Goal: Transaction & Acquisition: Purchase product/service

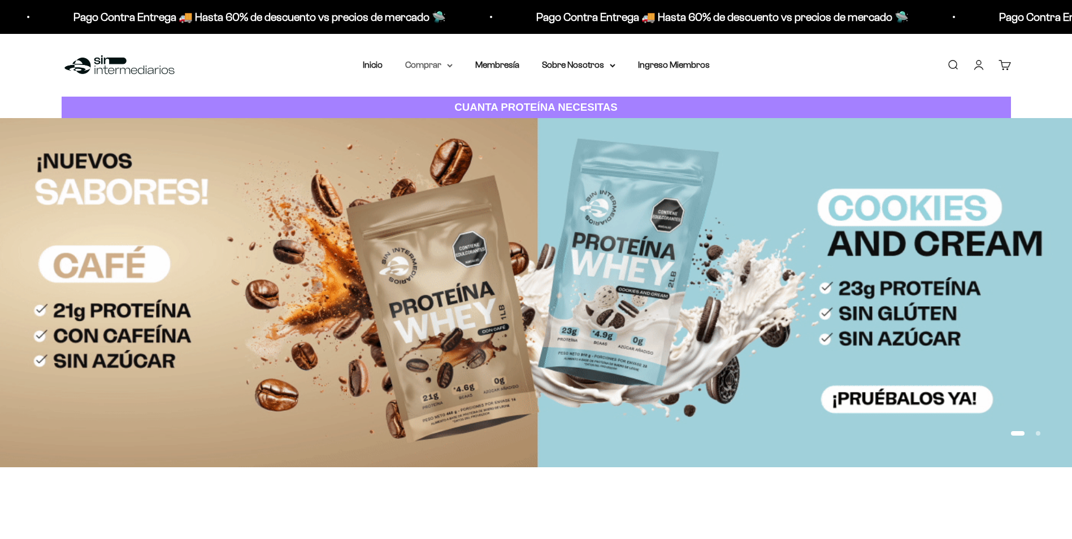
click at [443, 66] on summary "Comprar" at bounding box center [428, 65] width 47 height 15
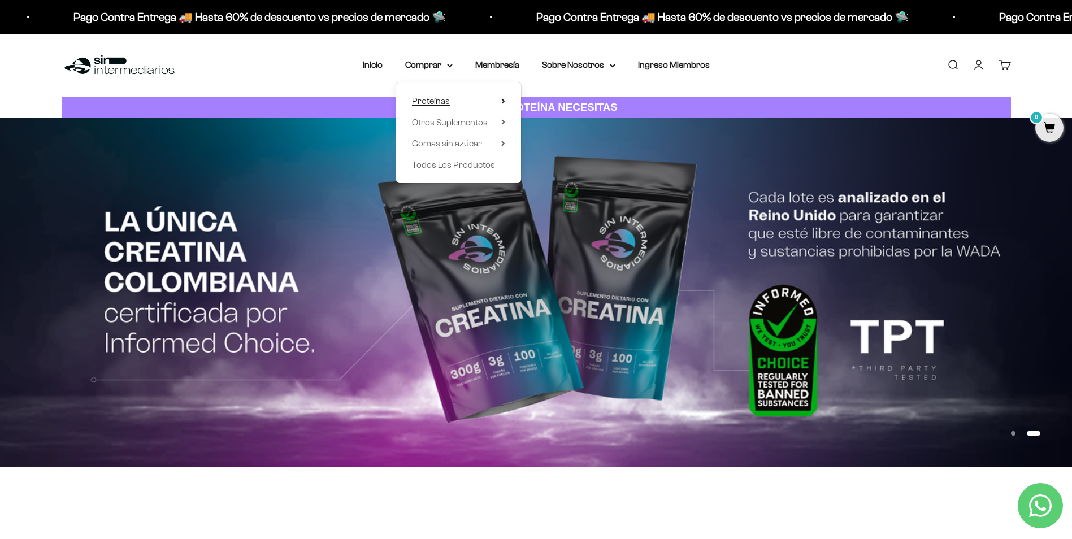
click at [497, 105] on summary "Proteínas" at bounding box center [458, 101] width 93 height 15
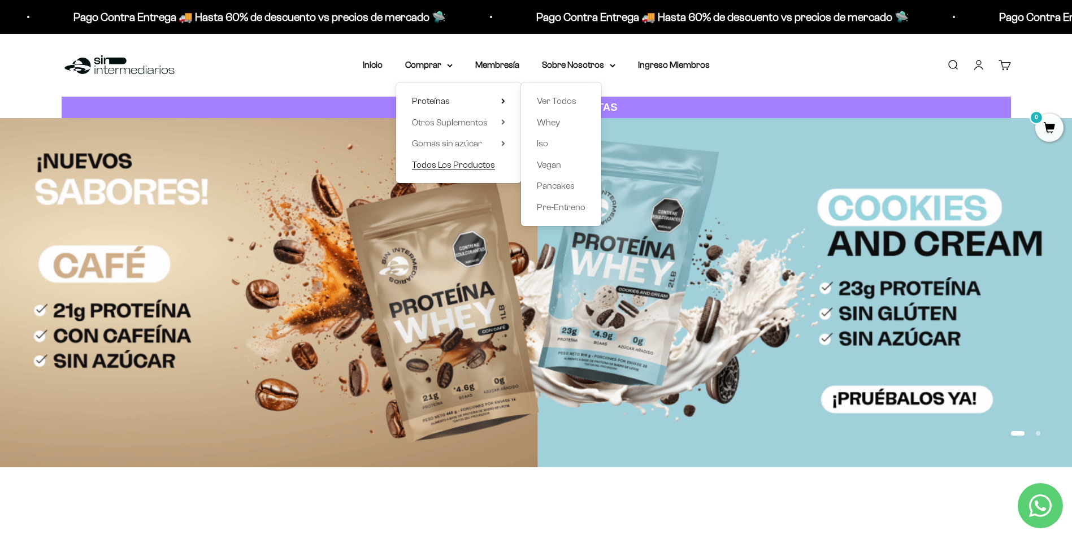
click at [505, 162] on link "Todos Los Productos" at bounding box center [458, 165] width 93 height 15
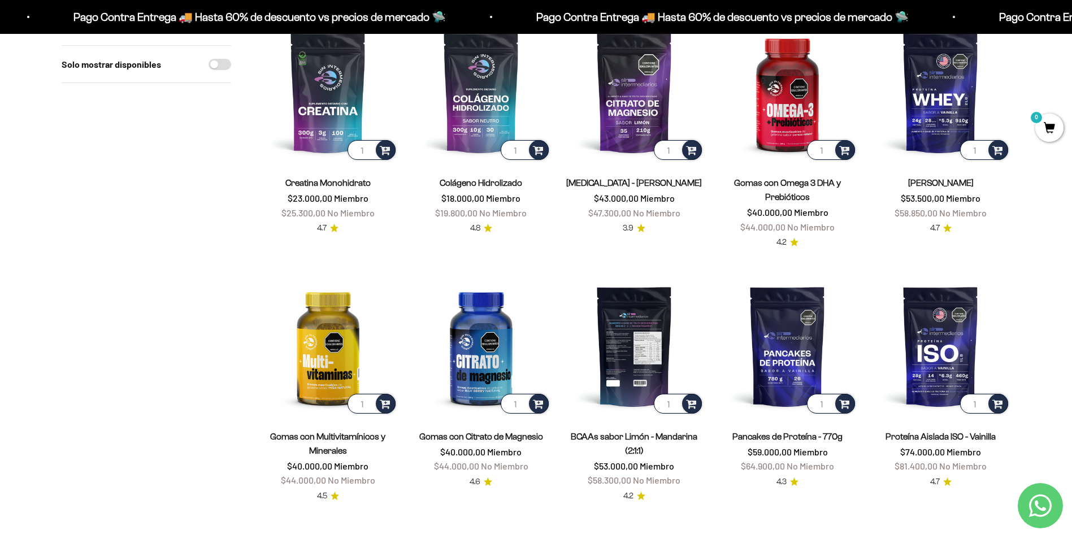
scroll to position [113, 0]
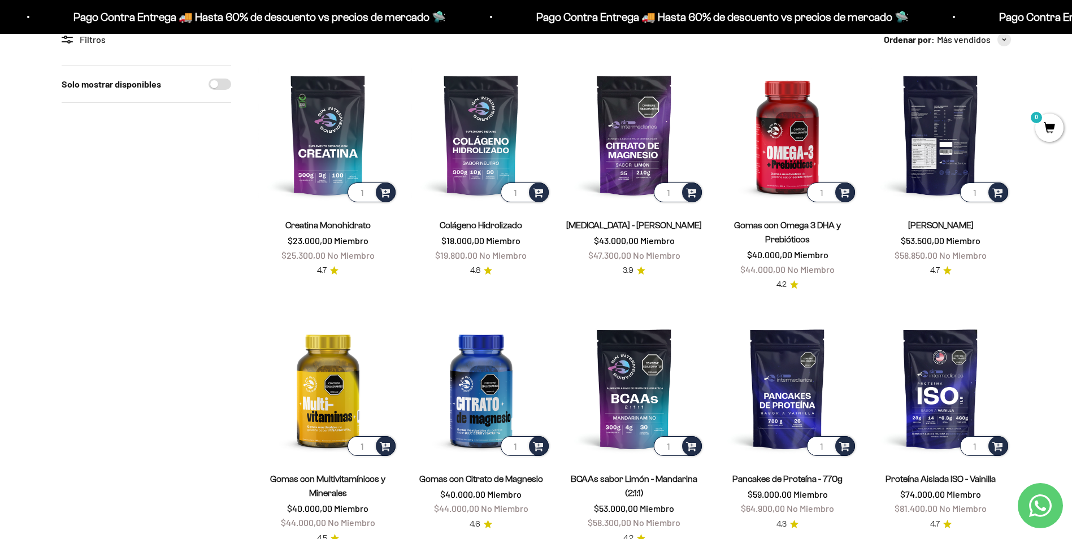
click at [942, 145] on img at bounding box center [941, 135] width 140 height 140
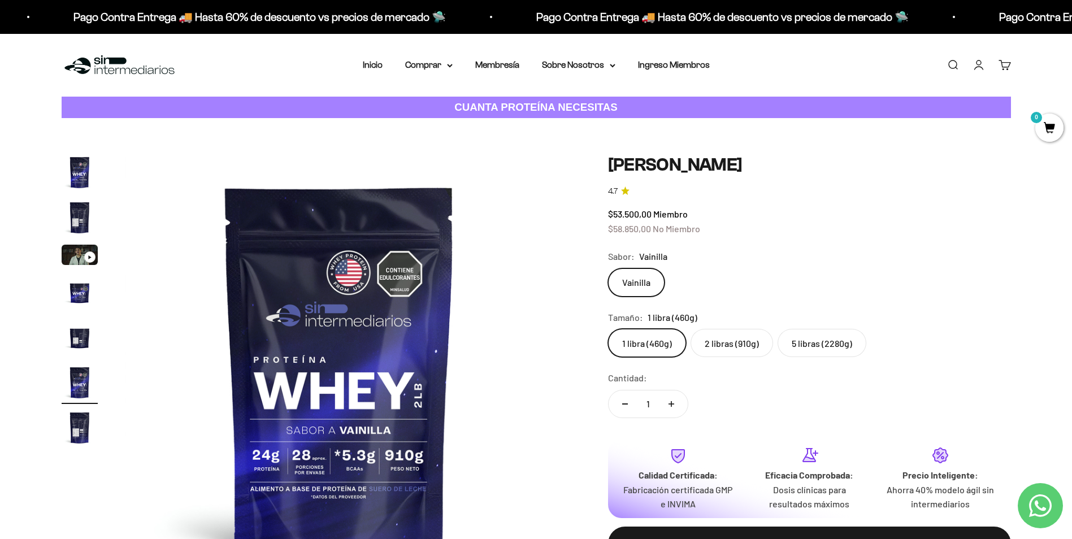
scroll to position [0, 2213]
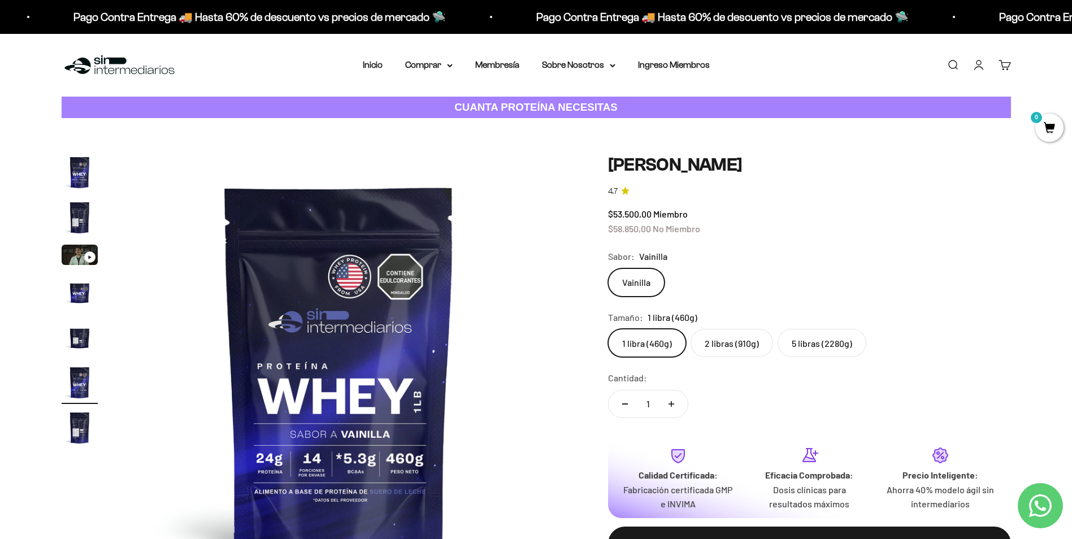
click at [72, 222] on img "Ir al artículo 2" at bounding box center [80, 217] width 36 height 36
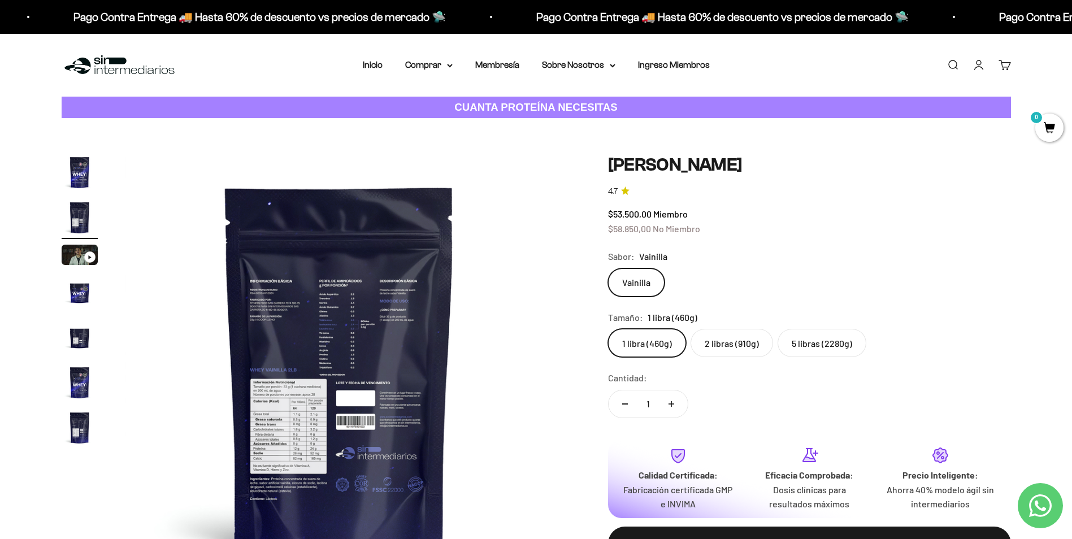
click at [292, 426] on img at bounding box center [339, 368] width 429 height 429
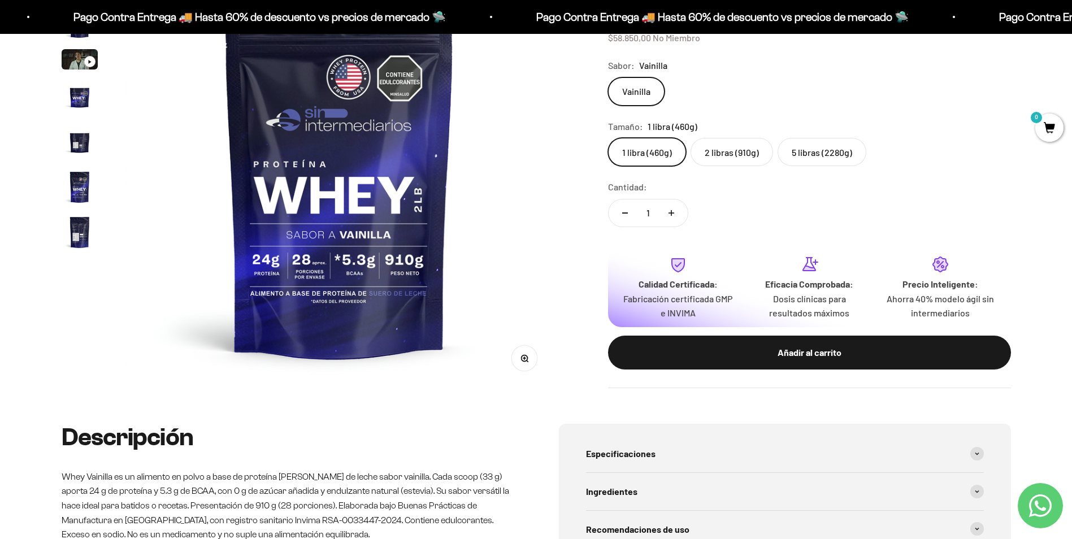
scroll to position [113, 0]
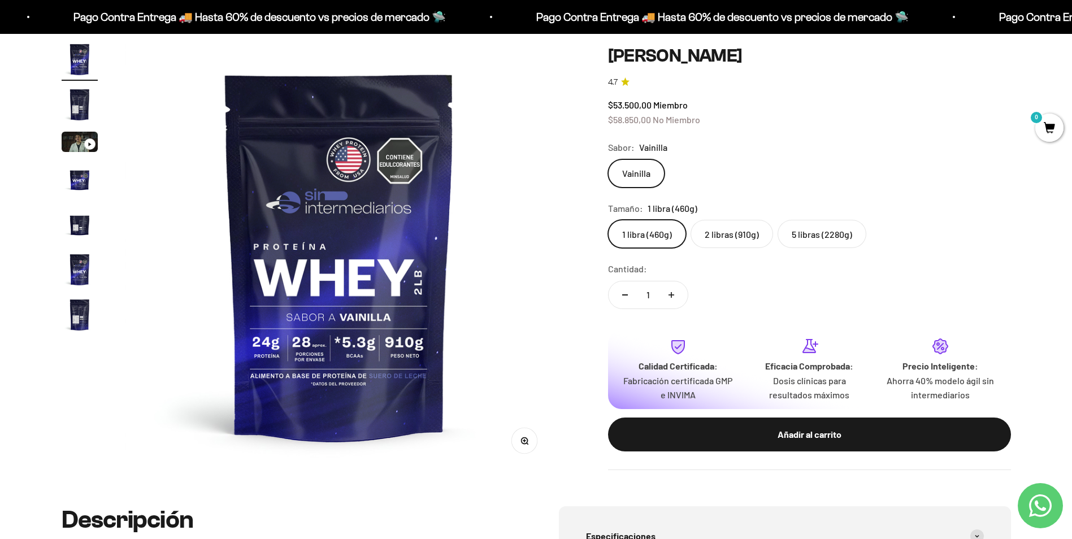
click at [71, 106] on img "Ir al artículo 2" at bounding box center [80, 104] width 36 height 36
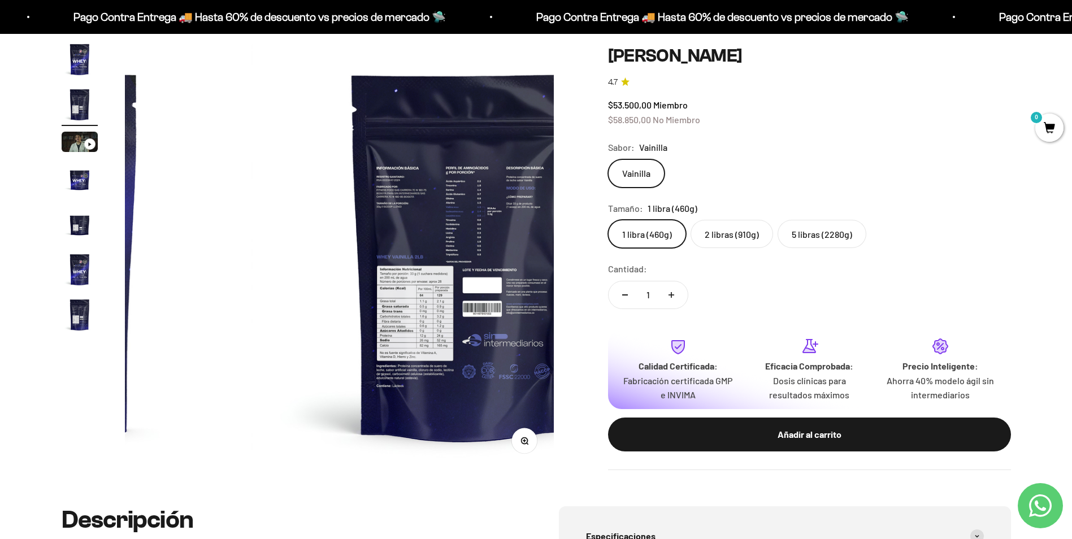
scroll to position [0, 442]
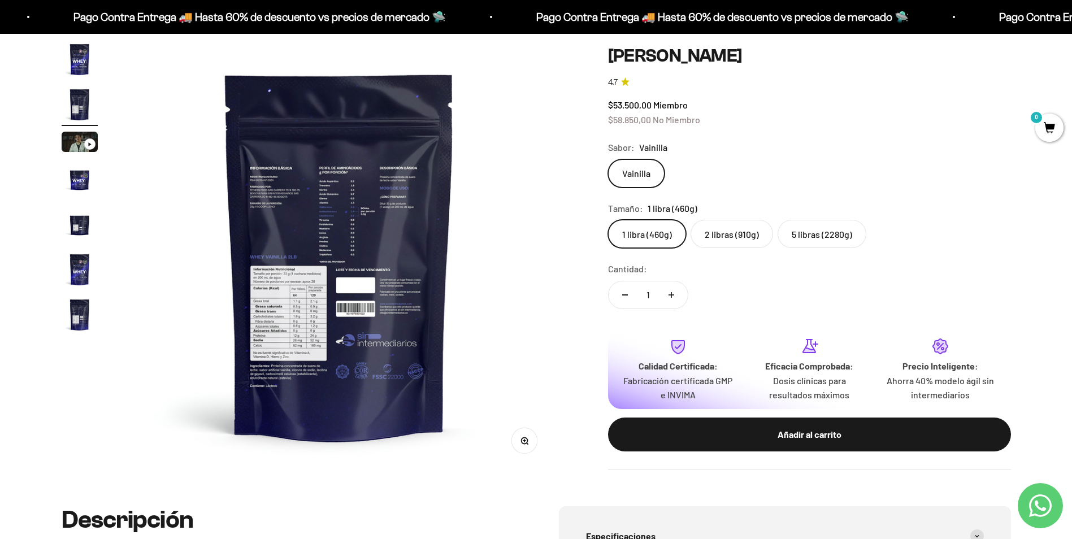
click at [523, 446] on button "Zoom" at bounding box center [523, 440] width 25 height 25
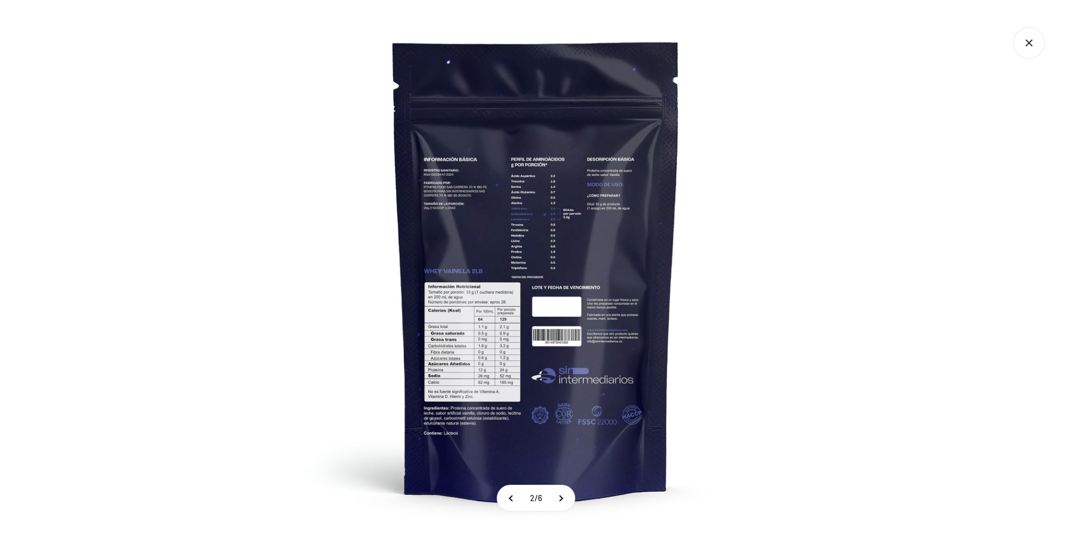
click at [554, 287] on img at bounding box center [536, 269] width 539 height 539
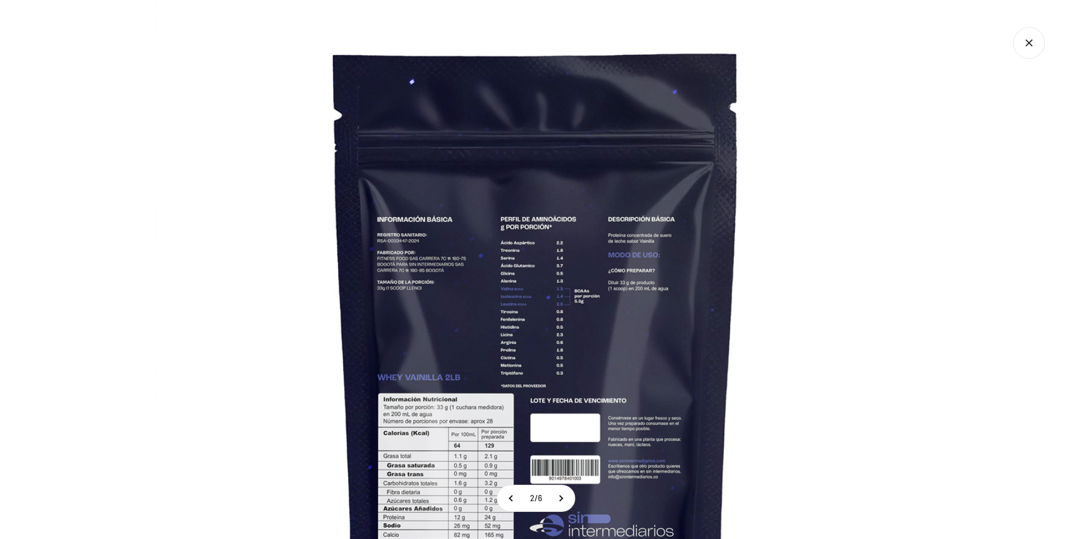
click at [1019, 40] on icon "Cerrar galería" at bounding box center [1029, 43] width 32 height 32
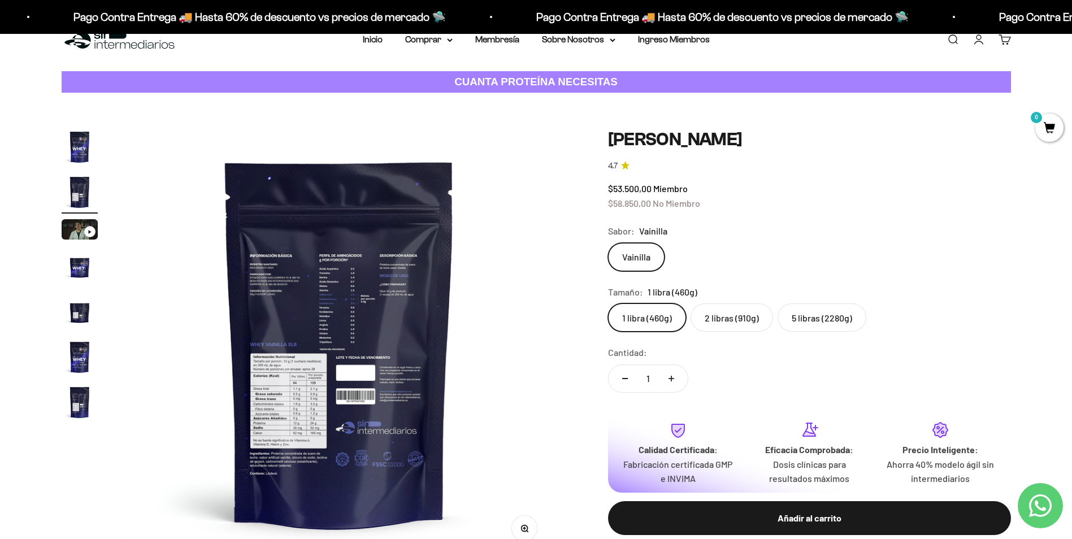
scroll to position [0, 0]
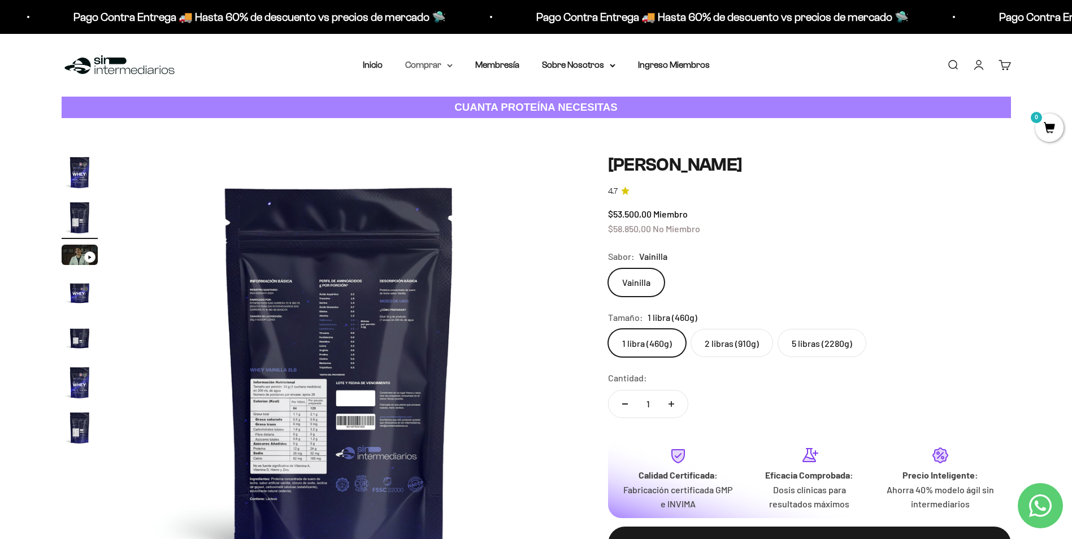
click at [424, 60] on summary "Comprar" at bounding box center [428, 65] width 47 height 15
click at [481, 102] on summary "Proteínas" at bounding box center [458, 101] width 93 height 15
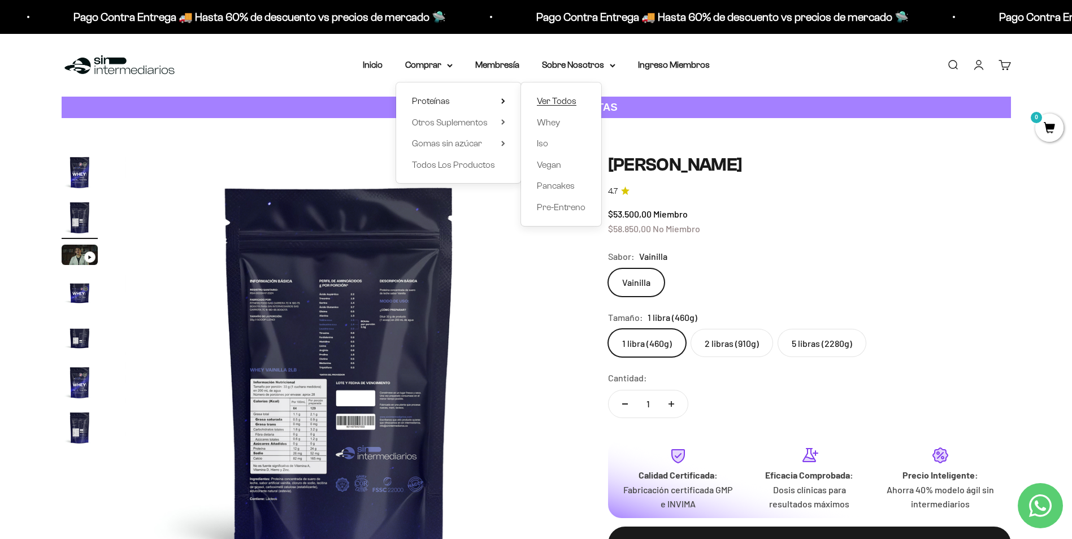
click at [552, 102] on span "Ver Todos" at bounding box center [557, 101] width 40 height 10
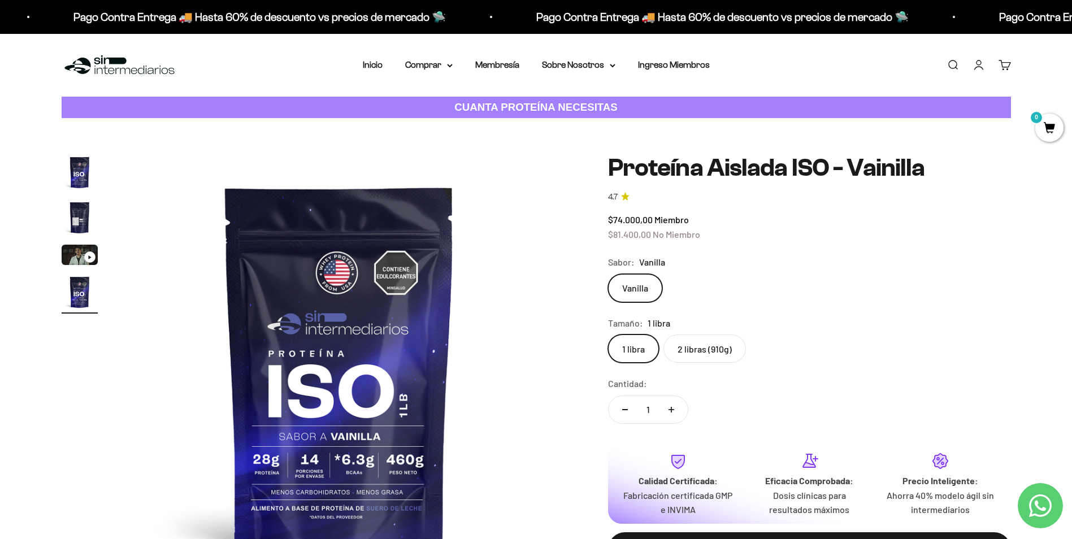
scroll to position [0, 1328]
click at [81, 221] on img "Ir al artículo 2" at bounding box center [80, 217] width 36 height 36
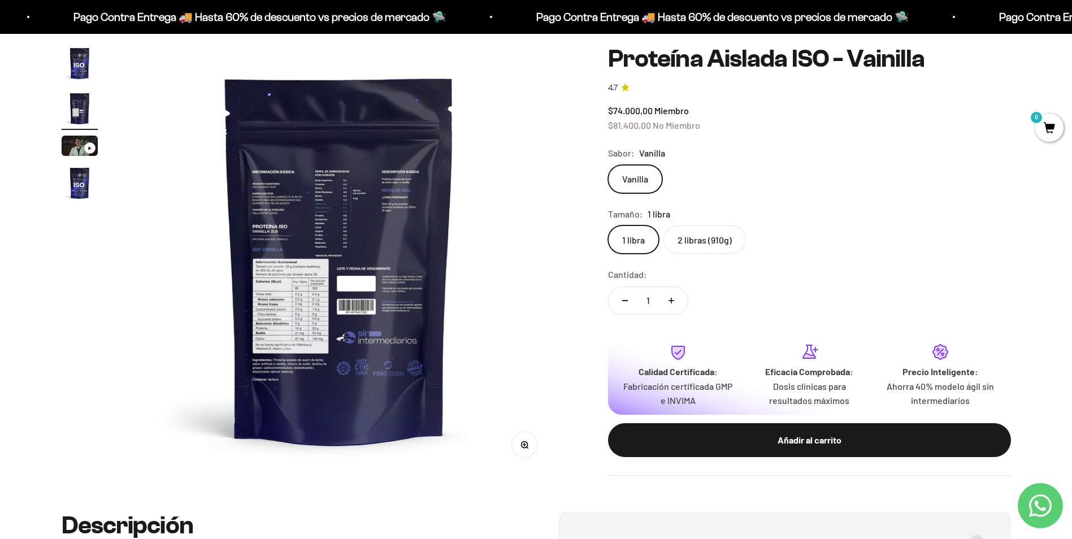
scroll to position [113, 0]
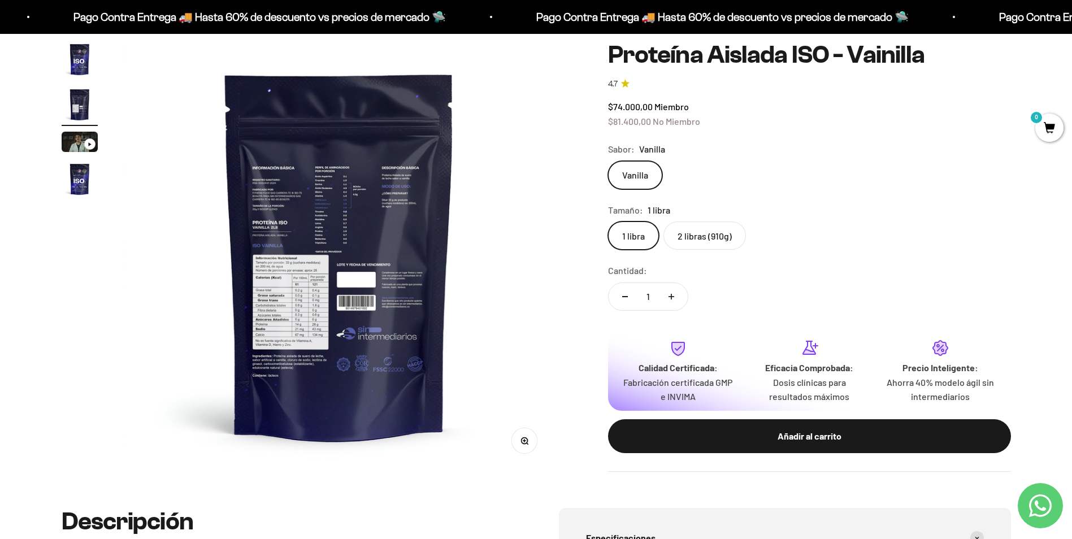
click at [530, 445] on button "Zoom" at bounding box center [523, 440] width 25 height 25
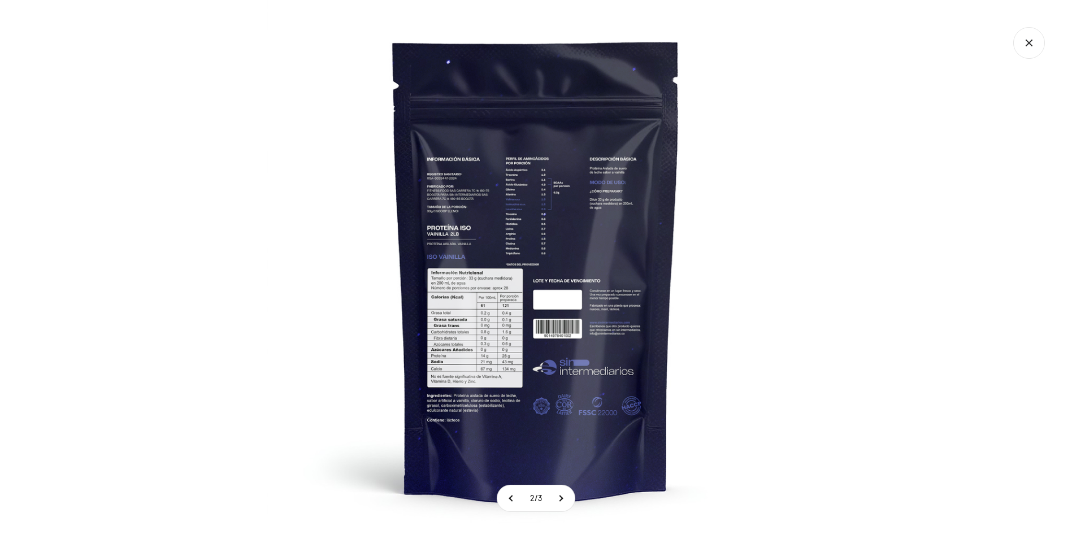
click at [457, 319] on img at bounding box center [536, 269] width 539 height 539
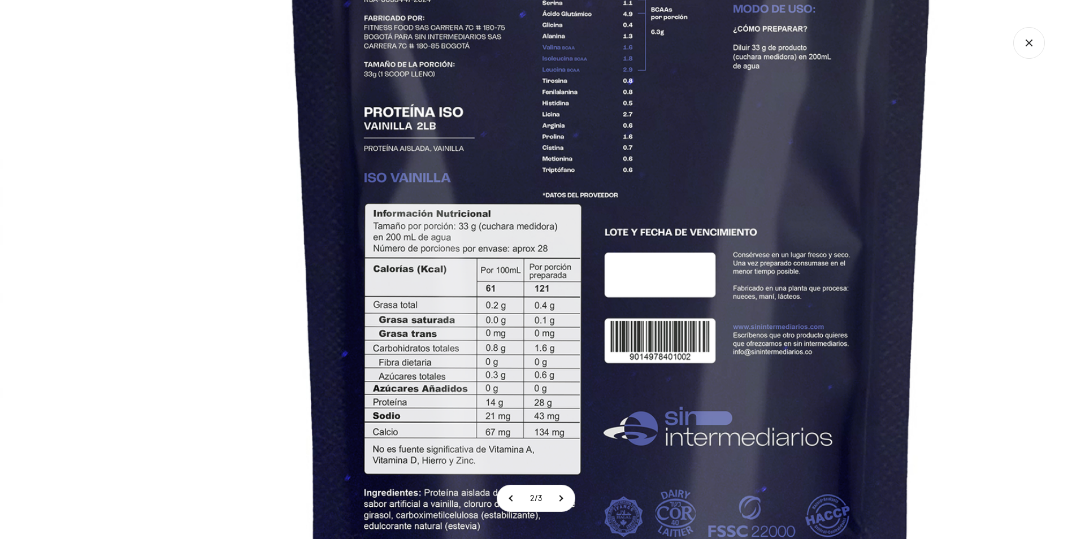
click at [1028, 47] on icon "Cerrar galería" at bounding box center [1029, 43] width 32 height 32
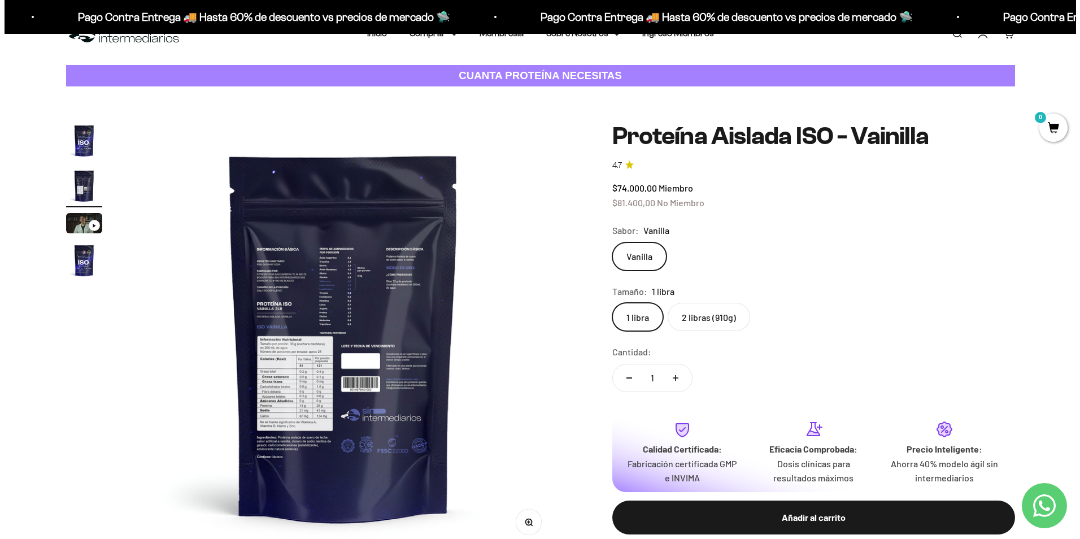
scroll to position [57, 0]
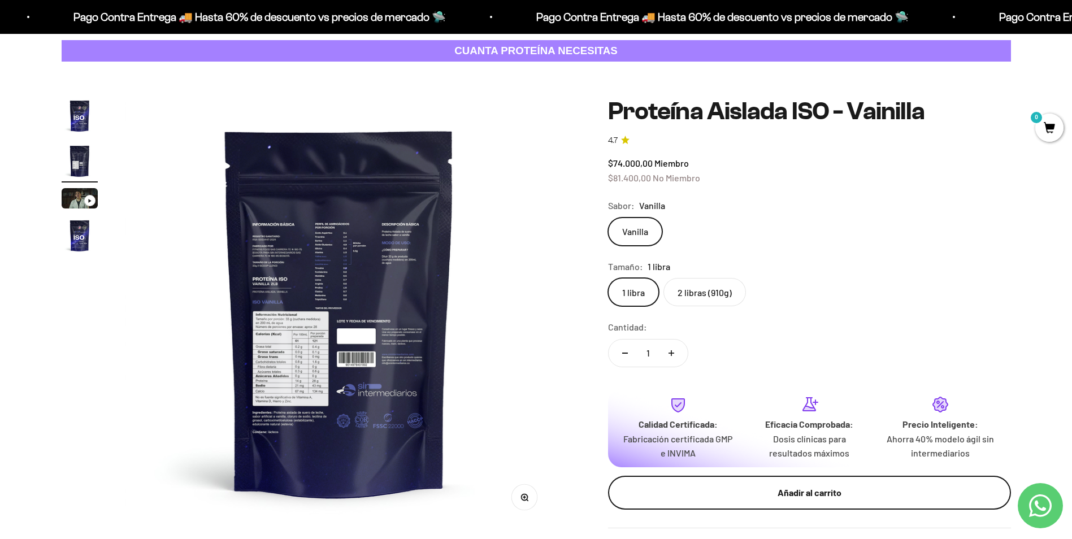
click at [786, 497] on div "Añadir al carrito" at bounding box center [810, 492] width 358 height 15
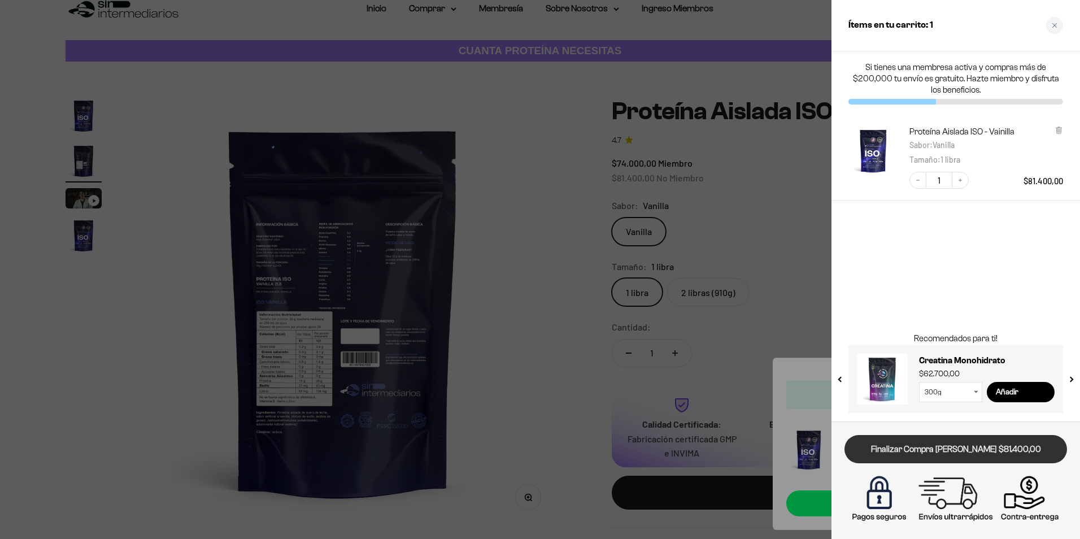
click at [890, 453] on link "Finalizar Compra Segura $81.400,00" at bounding box center [956, 449] width 223 height 29
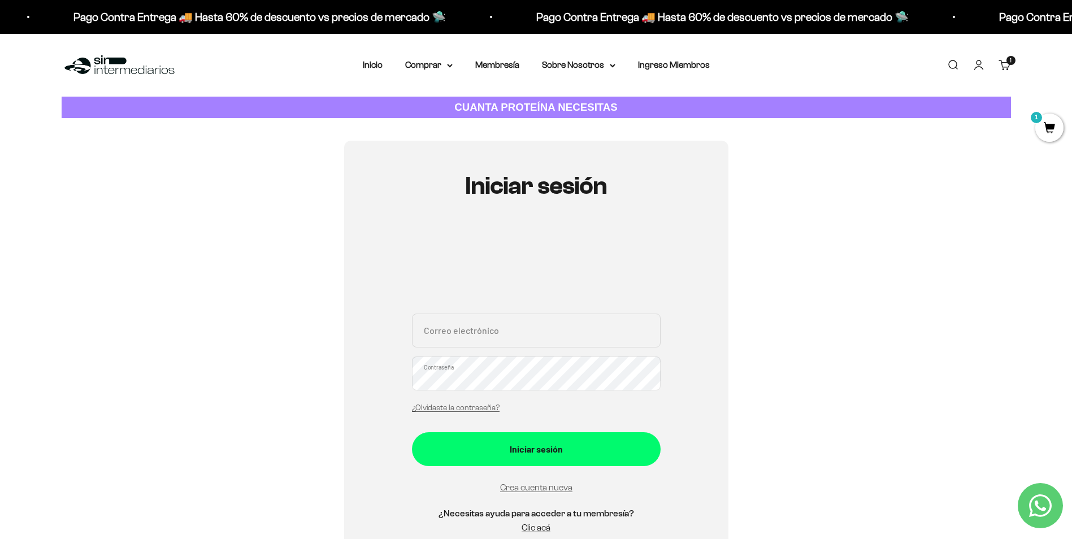
click at [446, 337] on input "Correo electrónico" at bounding box center [536, 331] width 249 height 34
type input "[EMAIL_ADDRESS][DOMAIN_NAME]"
click at [412, 432] on button "Iniciar sesión" at bounding box center [536, 449] width 249 height 34
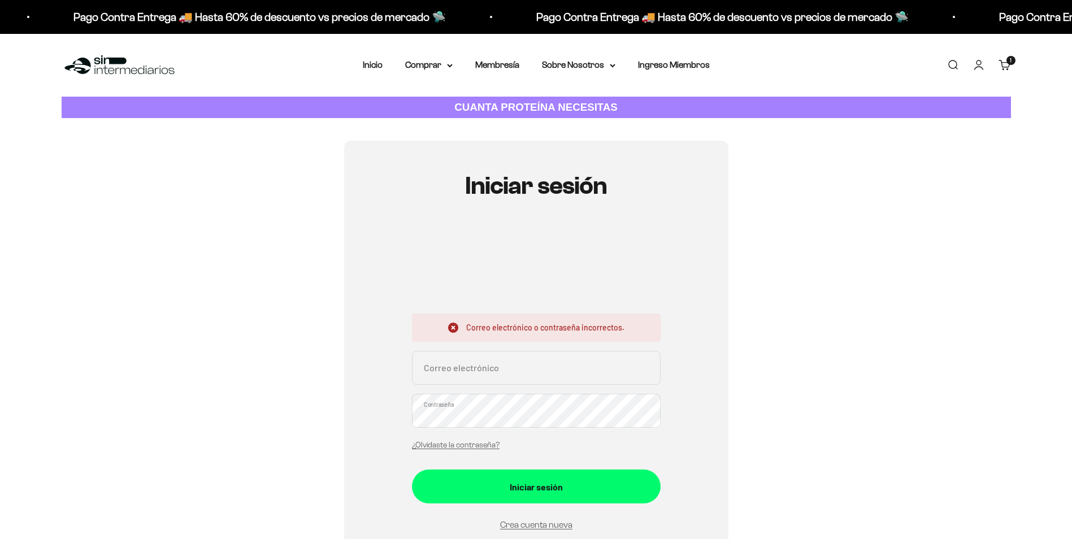
click at [502, 378] on input "Correo electrónico" at bounding box center [536, 368] width 249 height 34
type input "[EMAIL_ADDRESS][DOMAIN_NAME]"
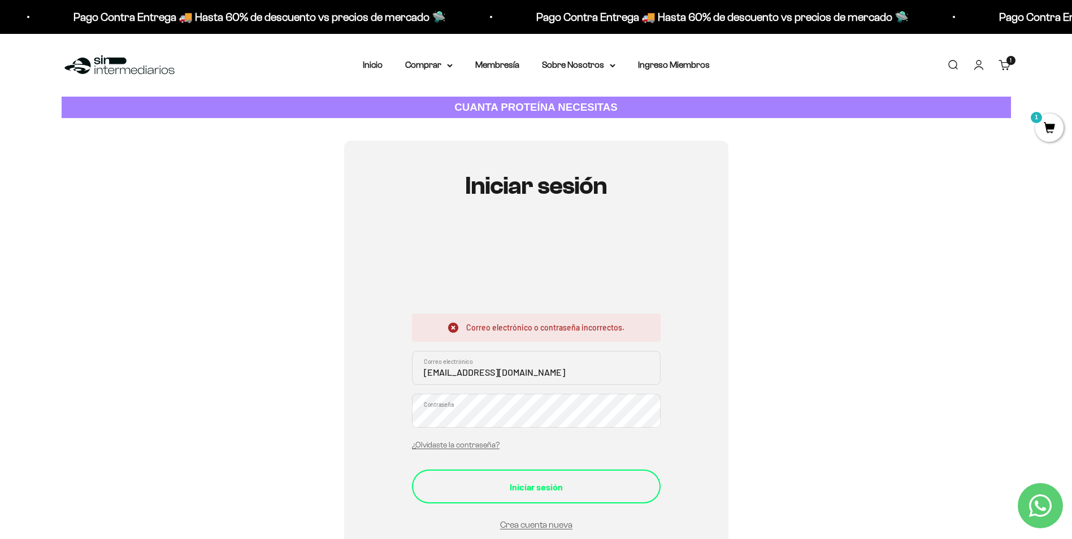
click at [609, 484] on div "Iniciar sesión" at bounding box center [535, 487] width 203 height 15
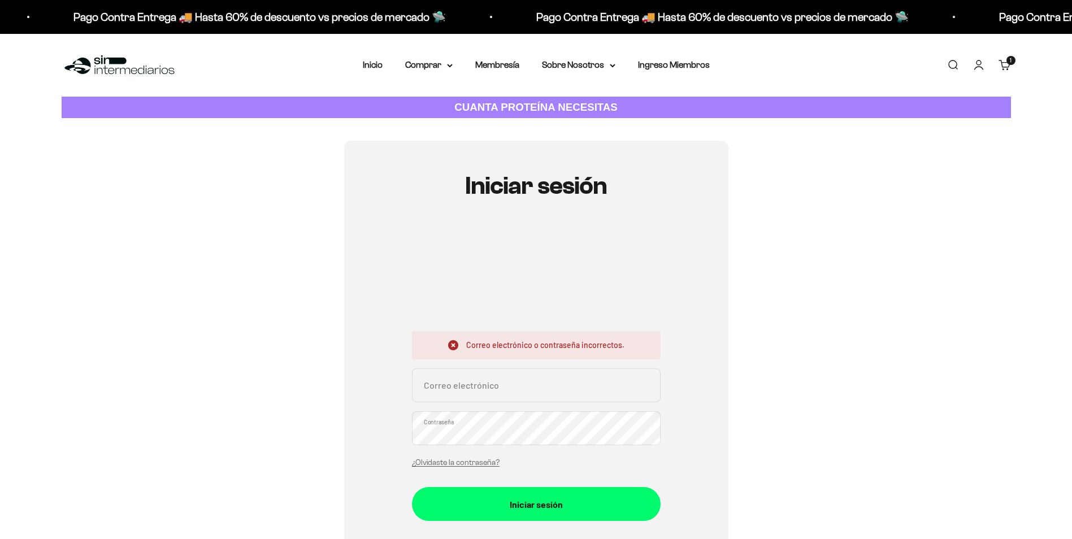
drag, startPoint x: 441, startPoint y: 376, endPoint x: 440, endPoint y: 385, distance: 8.6
click at [441, 376] on input "Correo electrónico" at bounding box center [536, 385] width 249 height 34
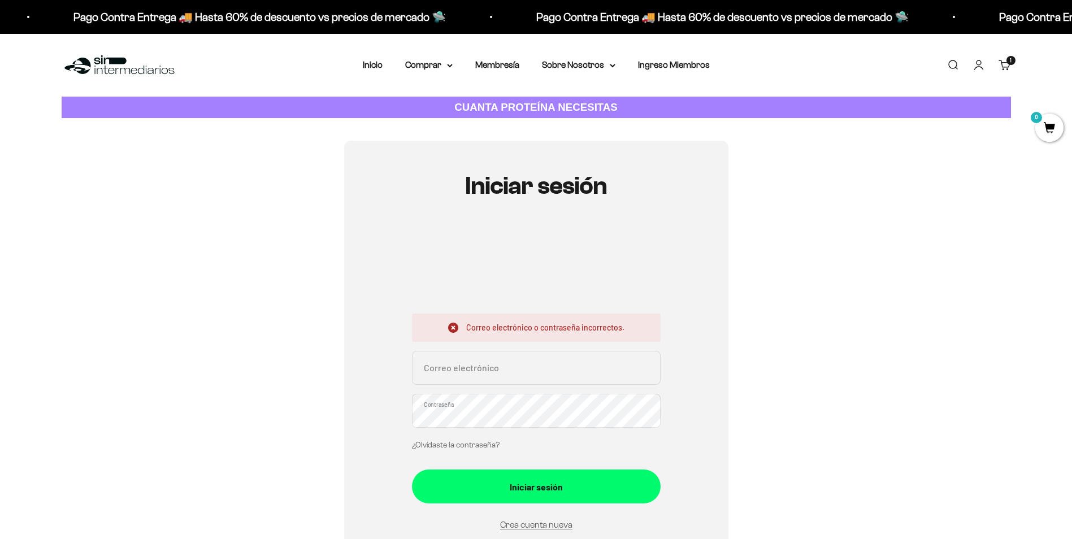
click at [459, 445] on link "¿Olvidaste la contraseña?" at bounding box center [456, 445] width 88 height 8
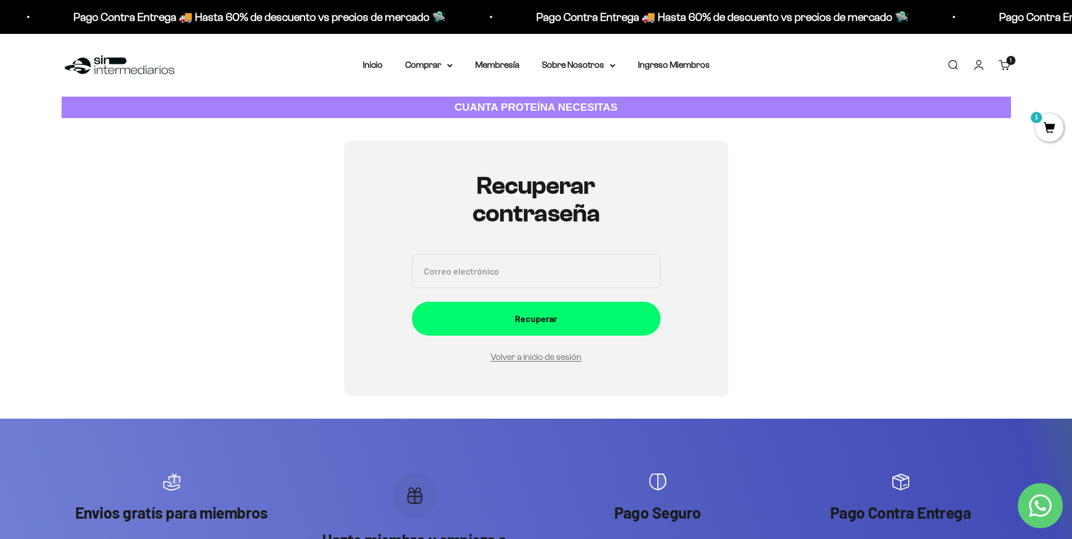
click at [522, 263] on input "Correo electrónico" at bounding box center [536, 271] width 249 height 34
type input "[EMAIL_ADDRESS][DOMAIN_NAME]"
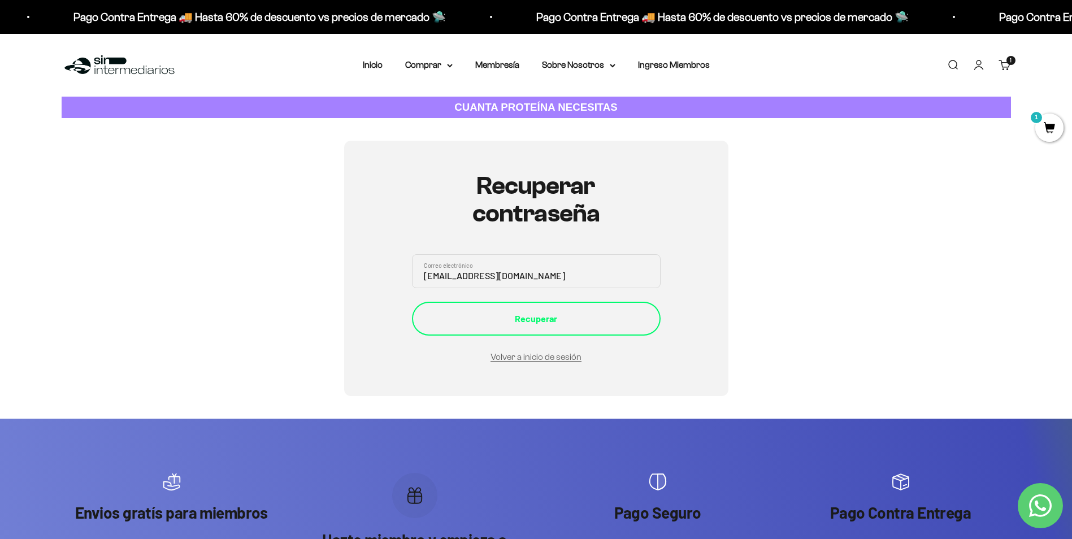
click at [488, 326] on button "Recuperar" at bounding box center [536, 319] width 249 height 34
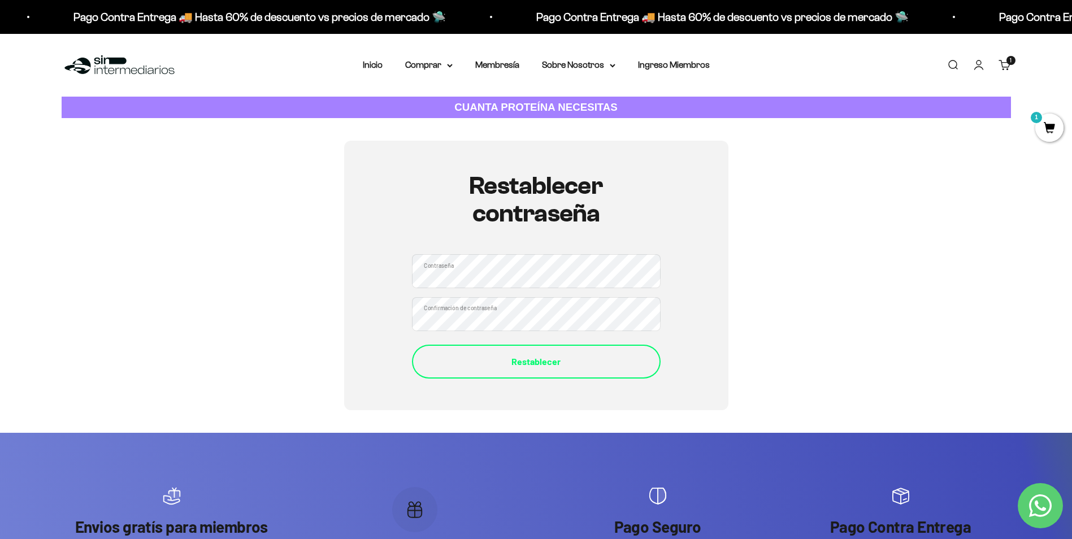
click at [493, 363] on div "Restablecer" at bounding box center [535, 361] width 203 height 15
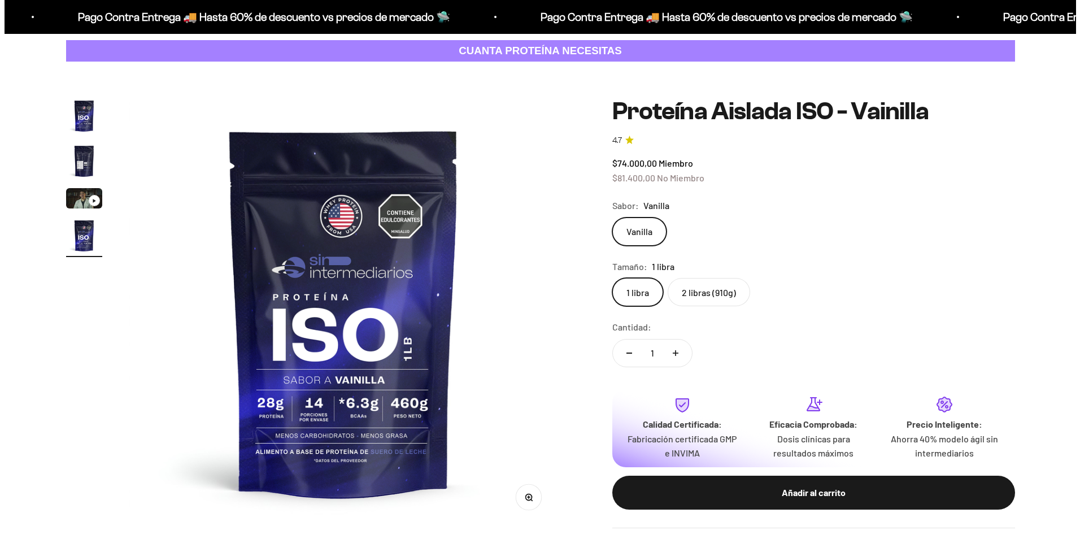
scroll to position [0, 1328]
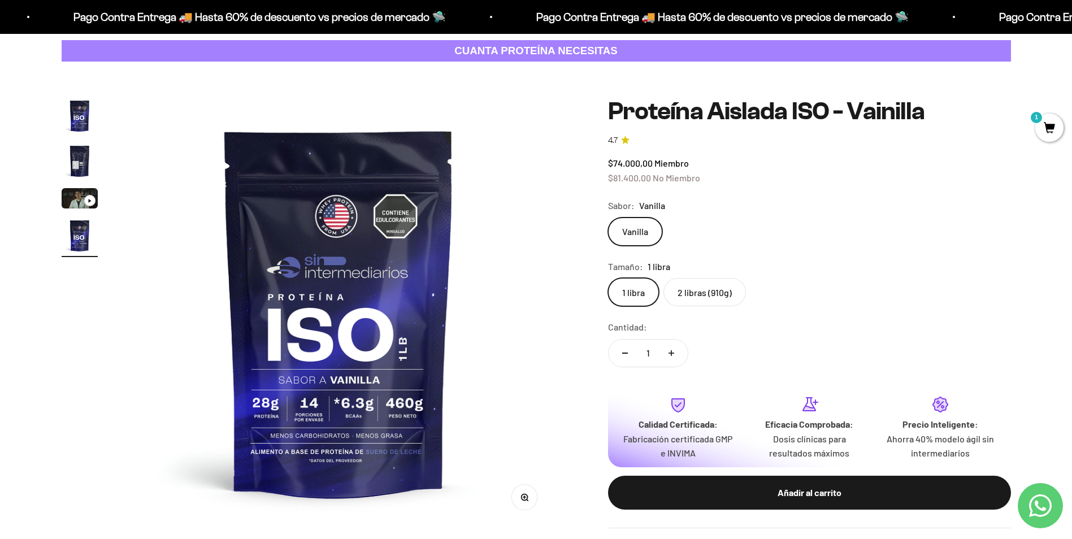
click at [1048, 136] on span "1" at bounding box center [1049, 128] width 28 height 28
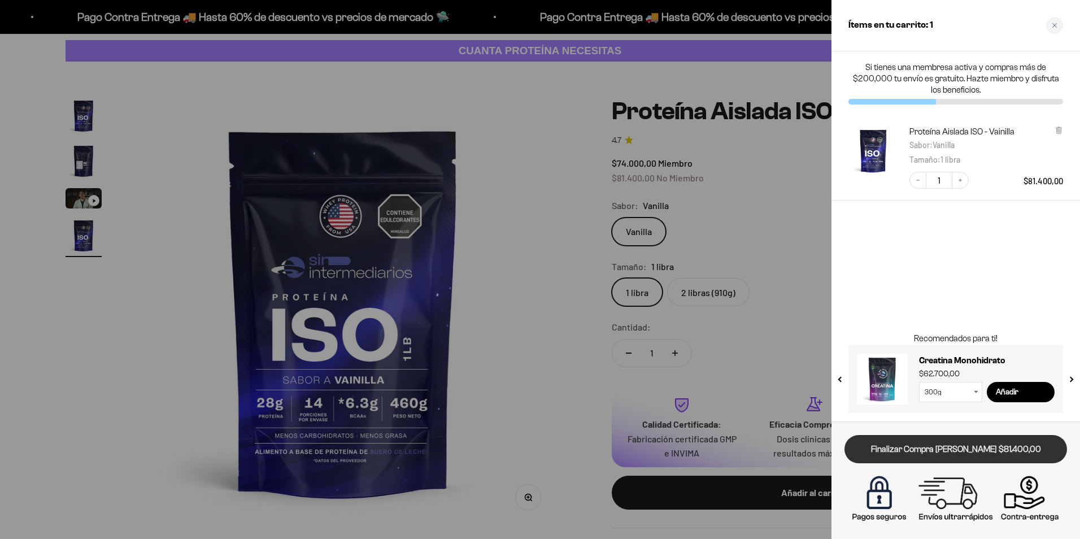
click at [981, 450] on link "Finalizar Compra Segura $81.400,00" at bounding box center [956, 449] width 223 height 29
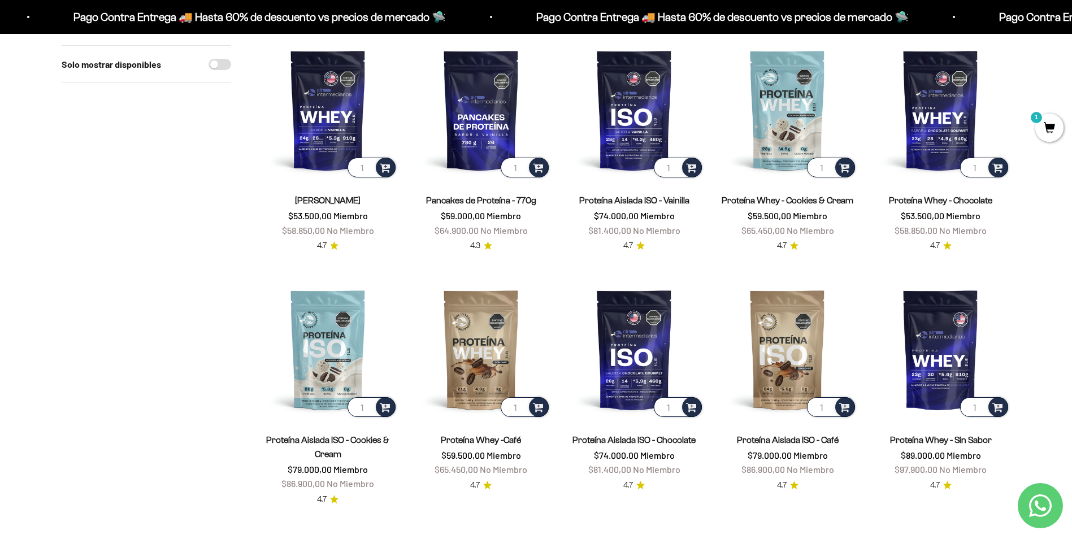
scroll to position [113, 0]
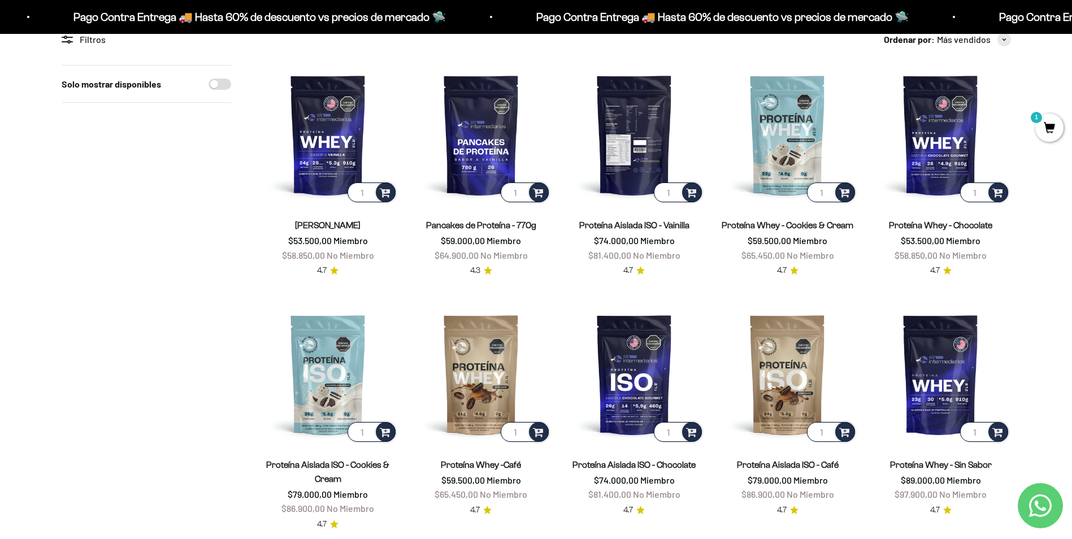
click at [644, 161] on img at bounding box center [634, 135] width 140 height 140
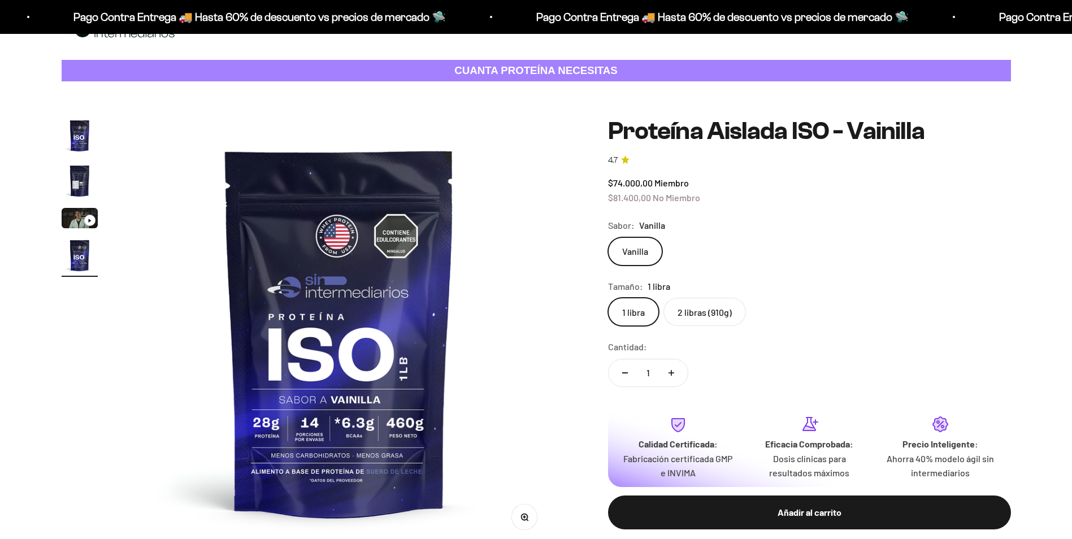
scroll to position [57, 0]
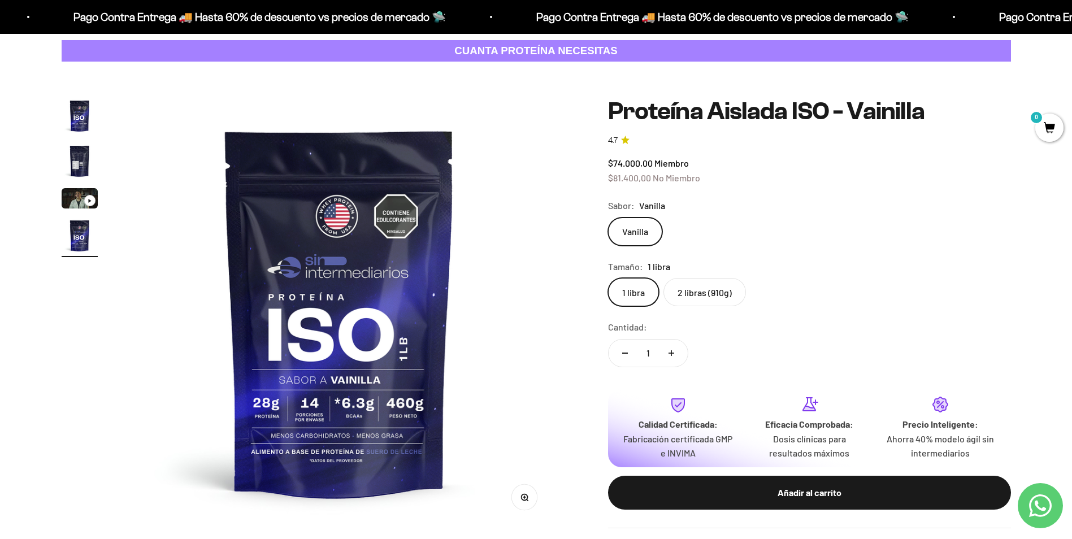
click at [66, 115] on img "Ir al artículo 1" at bounding box center [80, 116] width 36 height 36
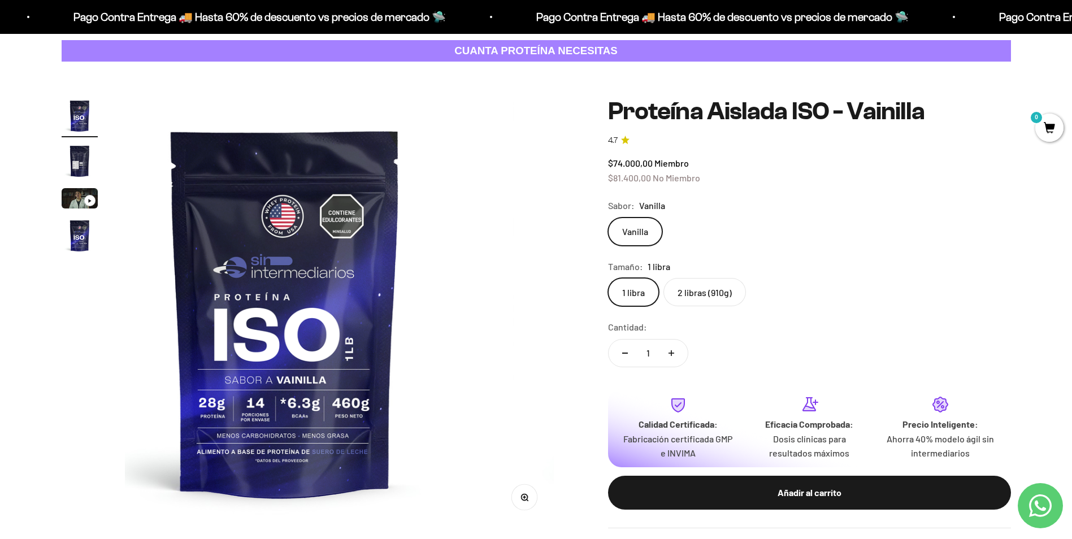
scroll to position [0, 0]
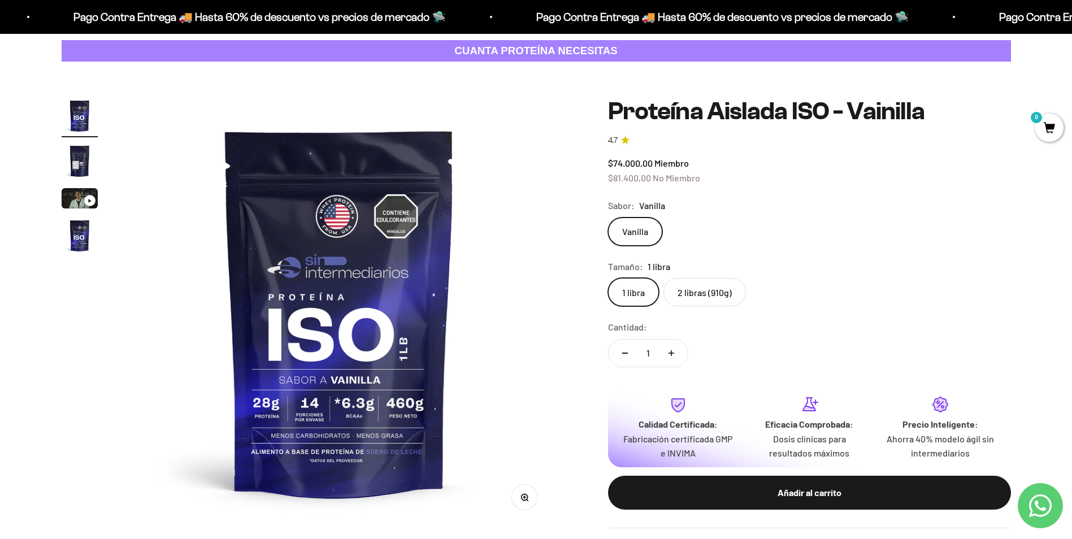
click at [84, 144] on img "Ir al artículo 2" at bounding box center [80, 161] width 36 height 36
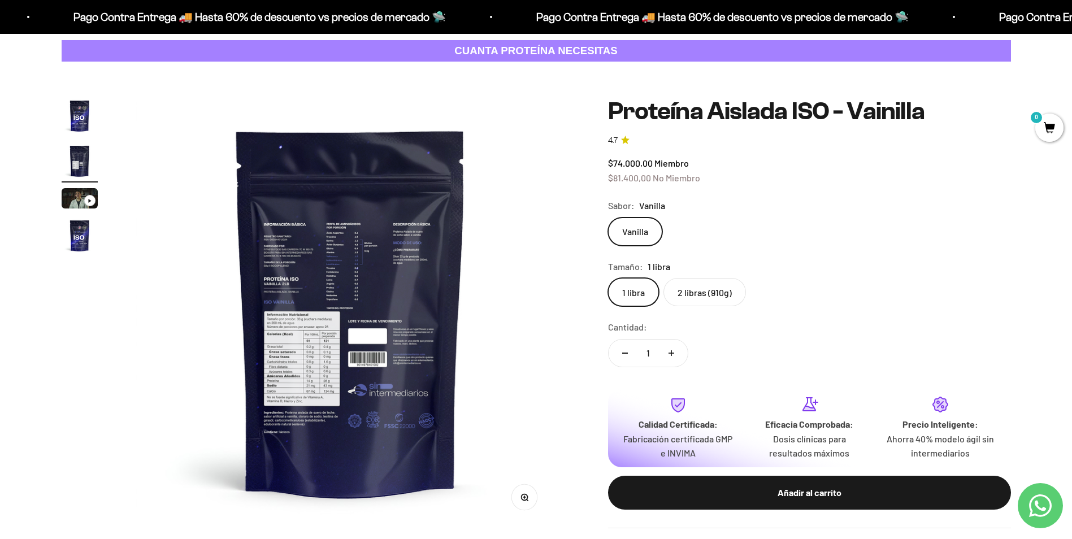
scroll to position [0, 442]
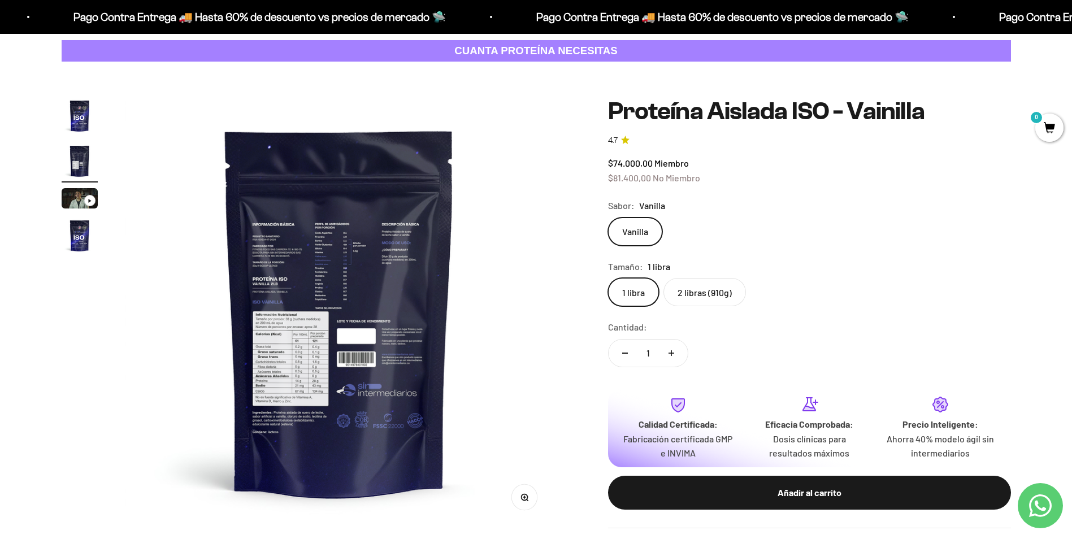
click at [332, 445] on img at bounding box center [339, 312] width 429 height 429
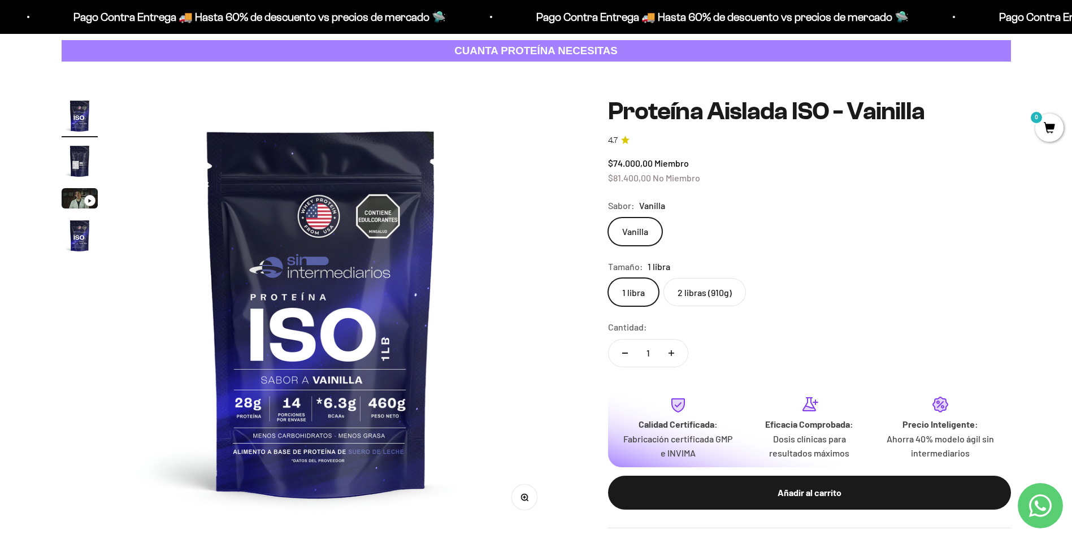
scroll to position [0, 0]
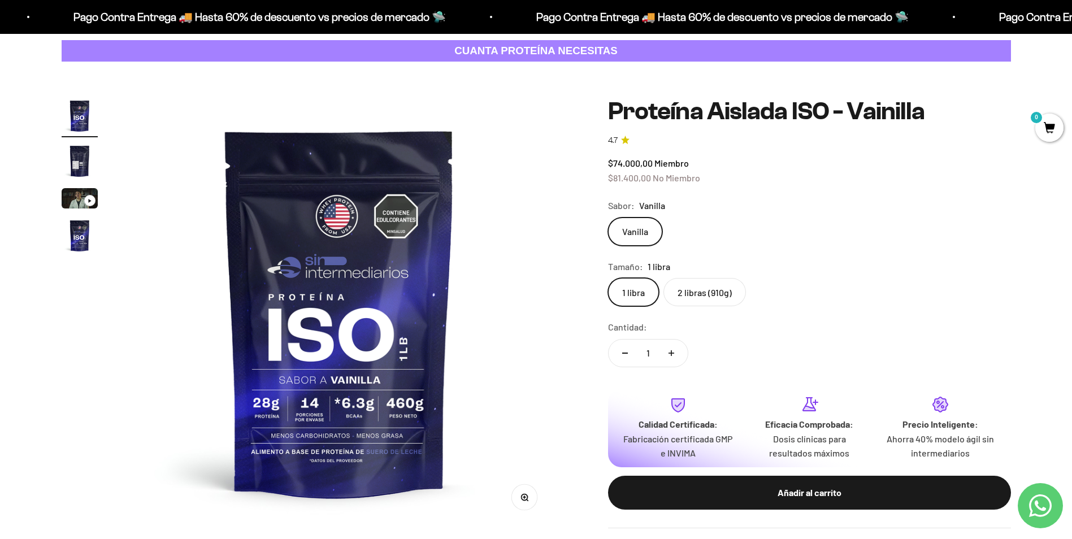
click at [72, 162] on img "Ir al artículo 2" at bounding box center [80, 161] width 36 height 36
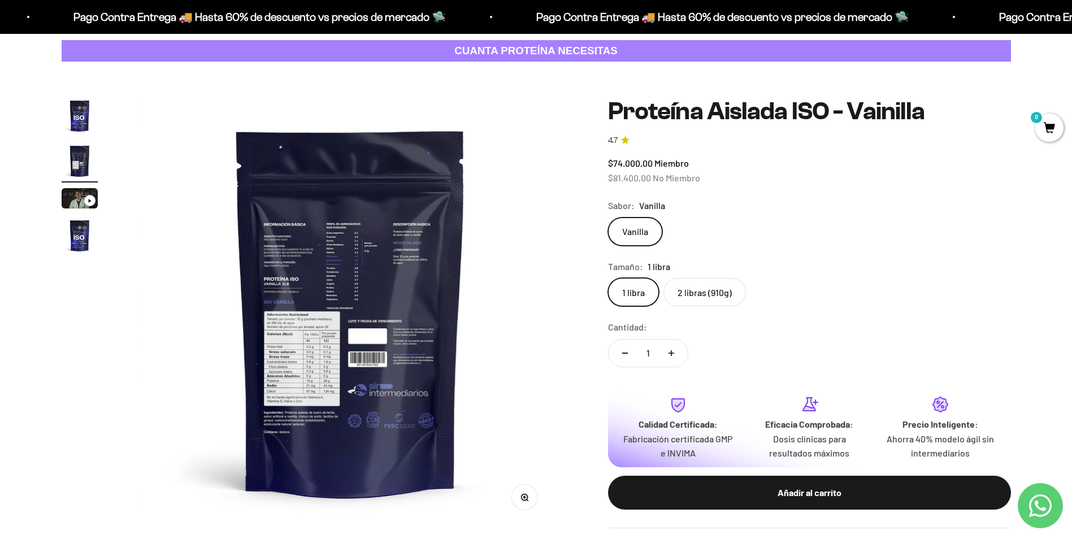
scroll to position [0, 442]
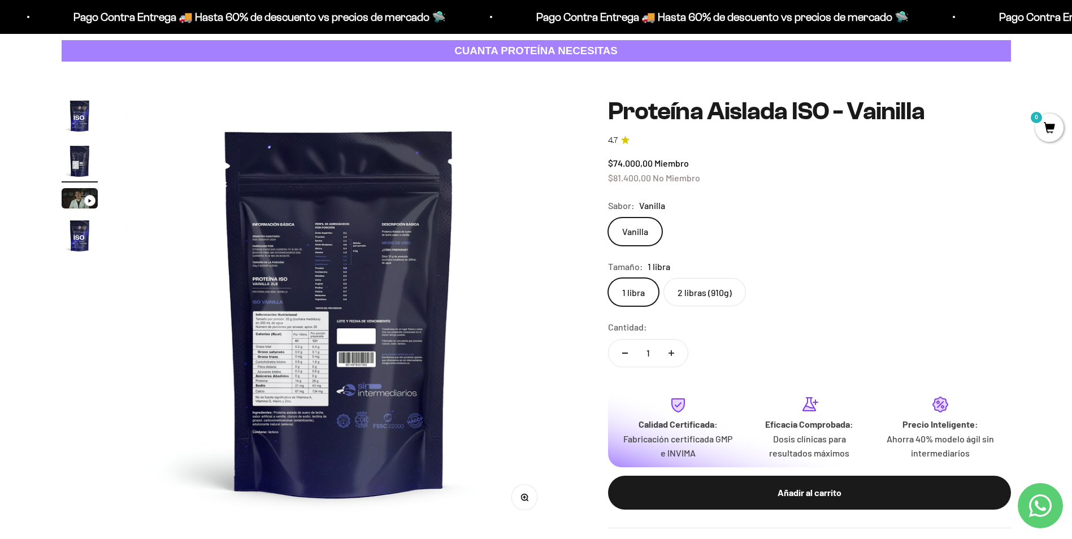
click at [534, 499] on button "Zoom" at bounding box center [523, 497] width 25 height 25
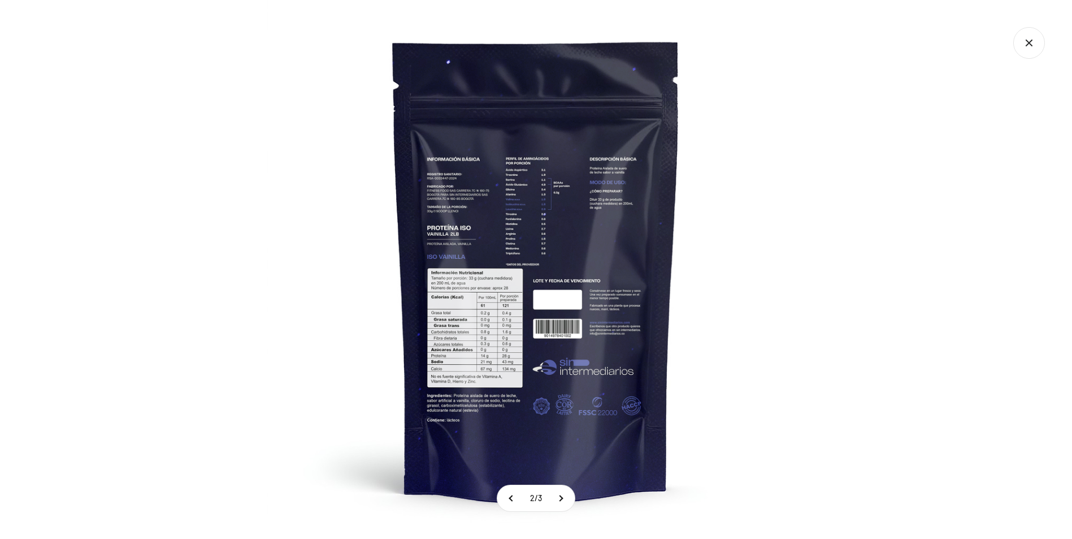
click at [454, 403] on img at bounding box center [536, 269] width 539 height 539
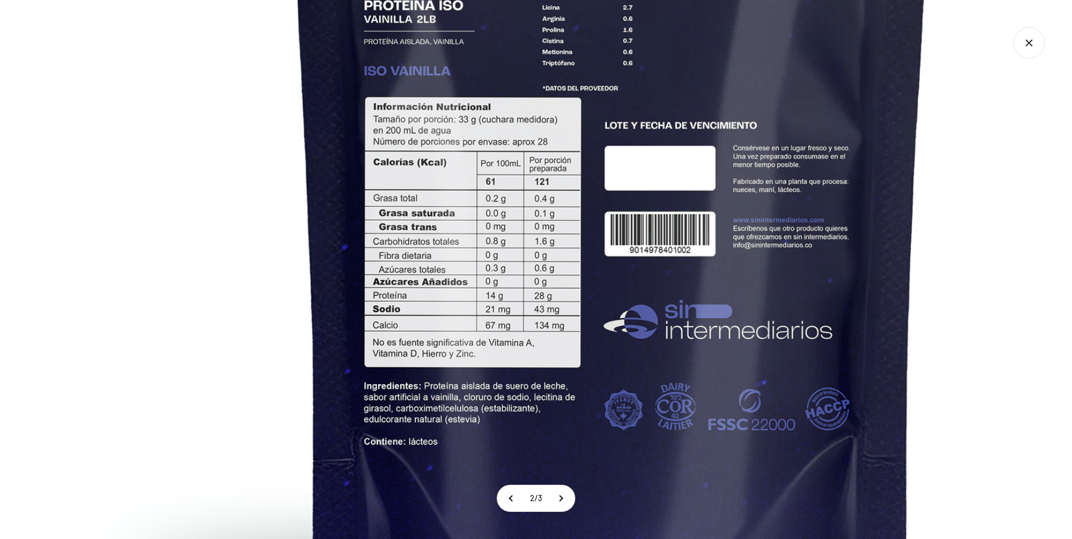
click at [753, 114] on img at bounding box center [611, 99] width 1223 height 1223
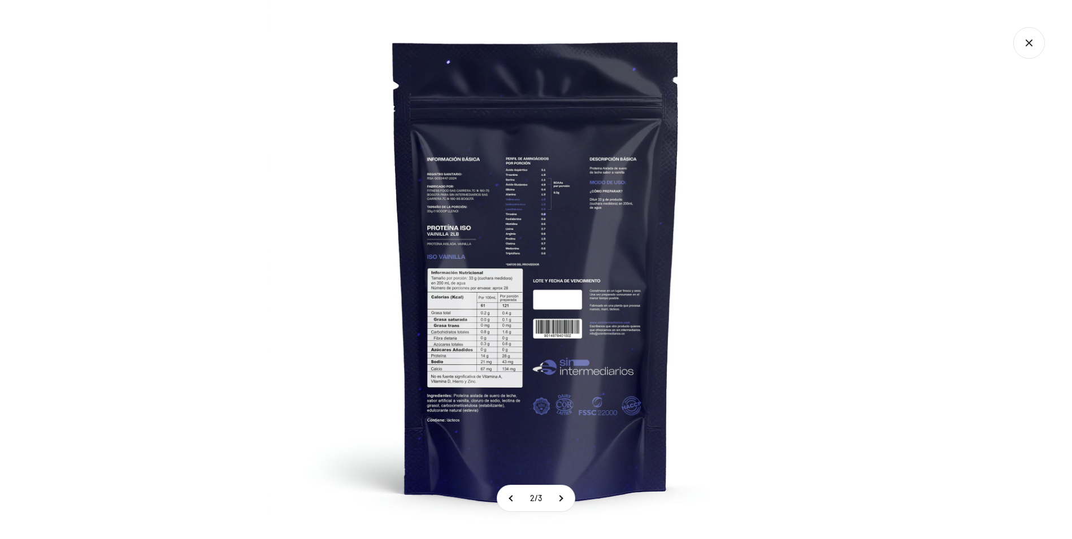
click at [1025, 37] on icon "Cerrar galería" at bounding box center [1029, 43] width 32 height 32
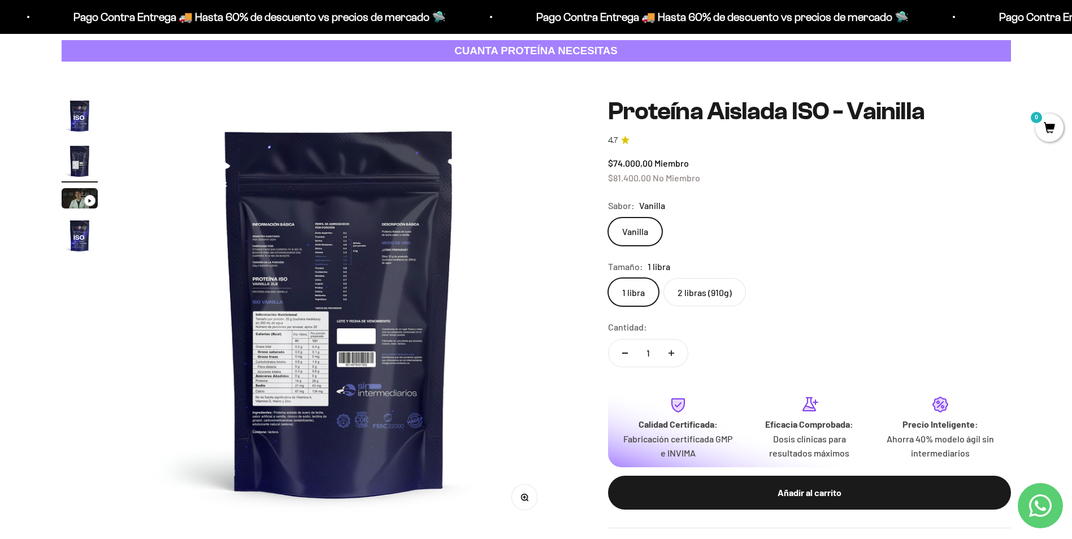
click at [86, 104] on img "Ir al artículo 1" at bounding box center [80, 116] width 36 height 36
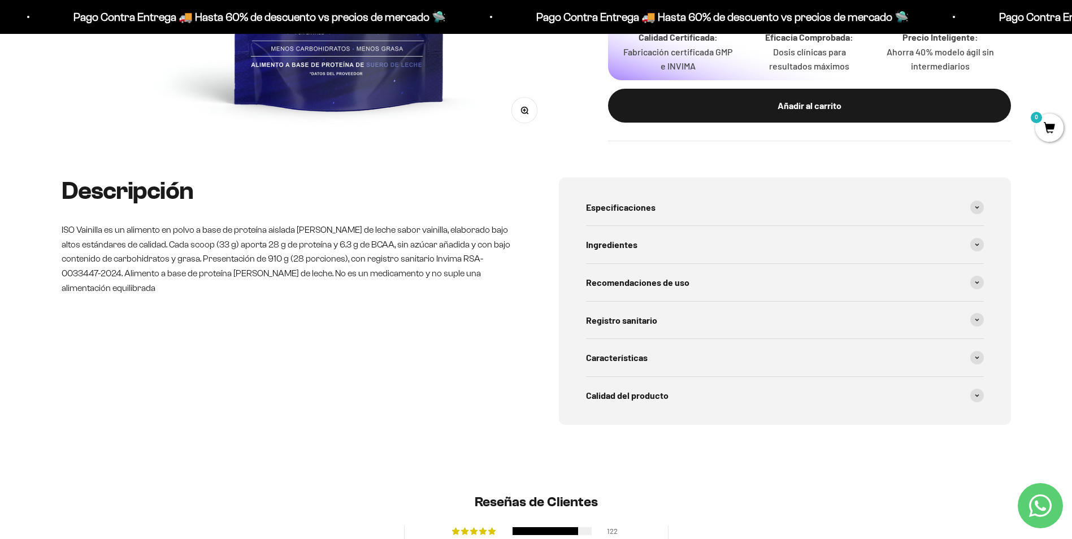
scroll to position [452, 0]
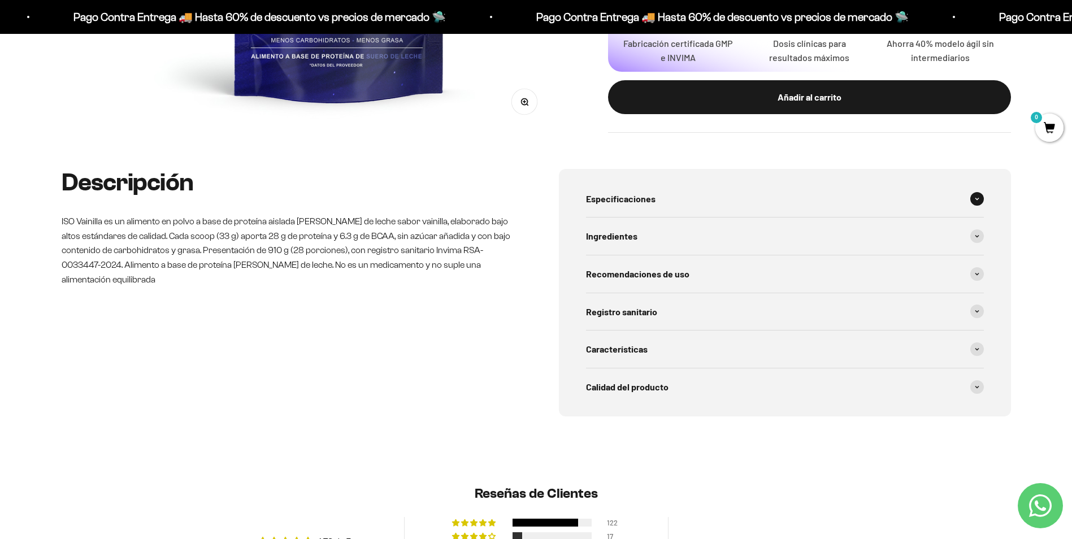
click at [645, 208] on div "Especificaciones" at bounding box center [785, 198] width 398 height 37
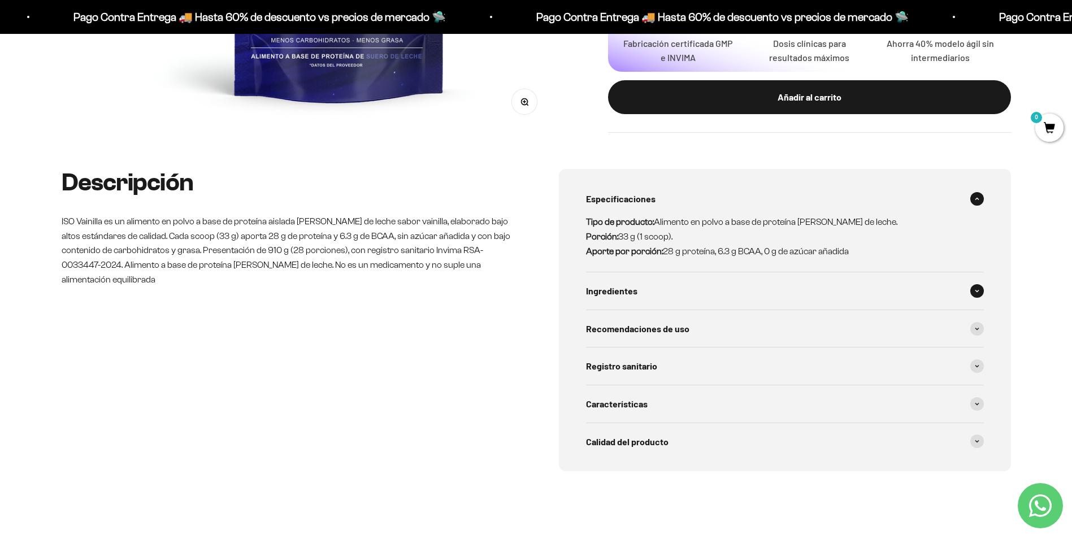
click at [651, 275] on div "Ingredientes" at bounding box center [785, 290] width 398 height 37
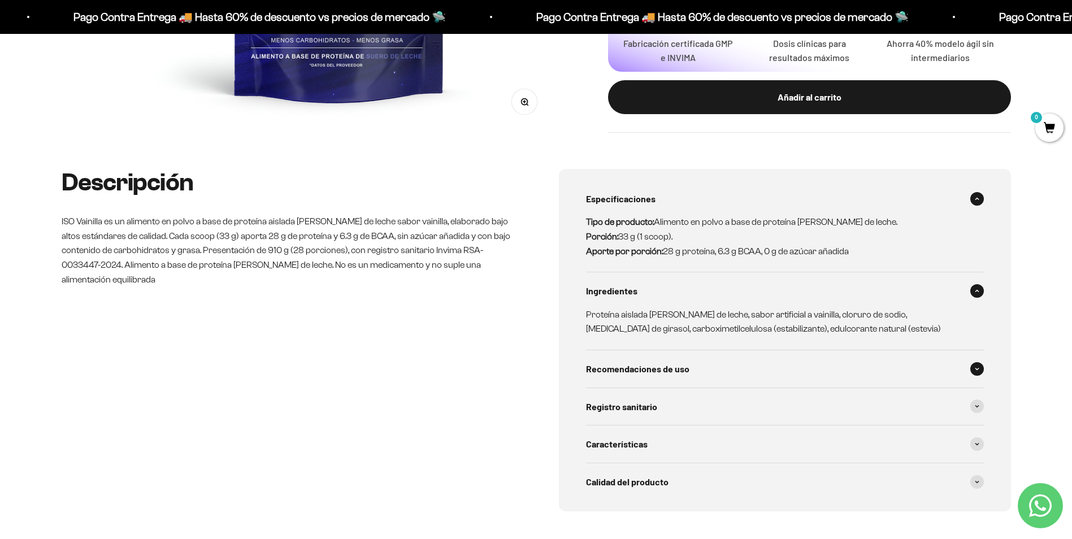
click at [641, 367] on span "Recomendaciones de uso" at bounding box center [637, 369] width 103 height 15
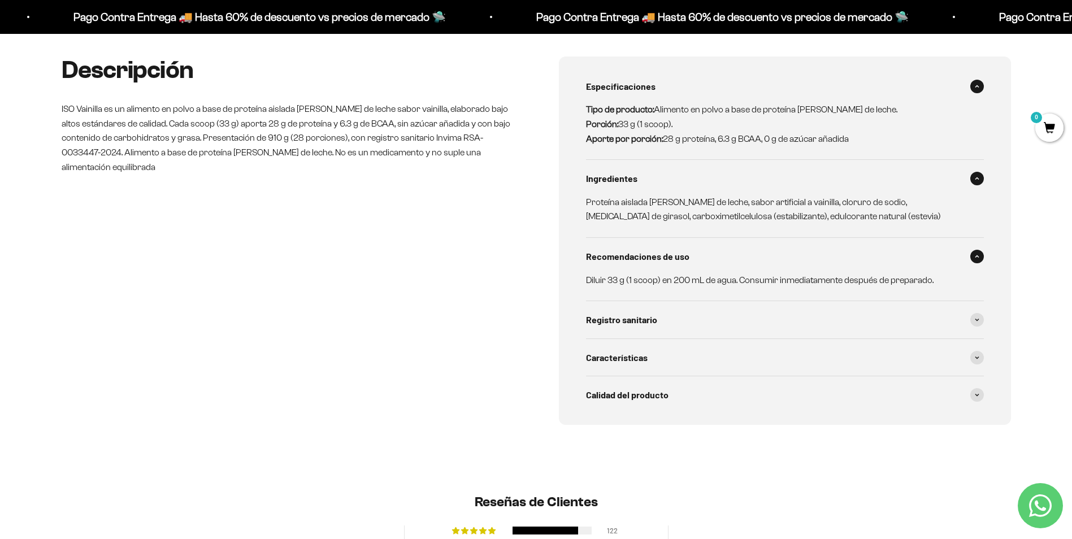
scroll to position [565, 0]
click at [666, 336] on div "Registro sanitario" at bounding box center [785, 319] width 398 height 37
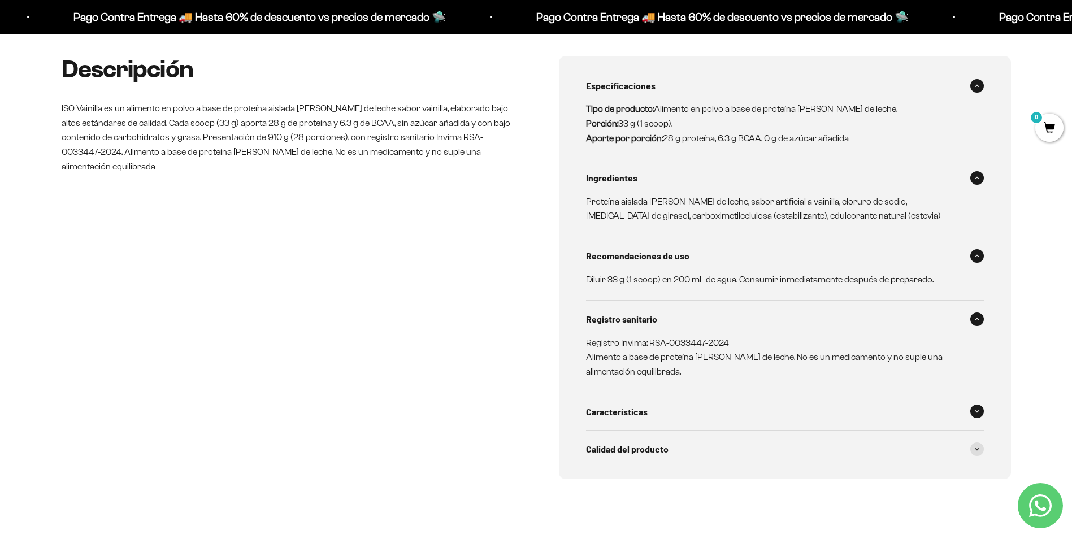
click at [651, 417] on div "Características" at bounding box center [785, 411] width 398 height 37
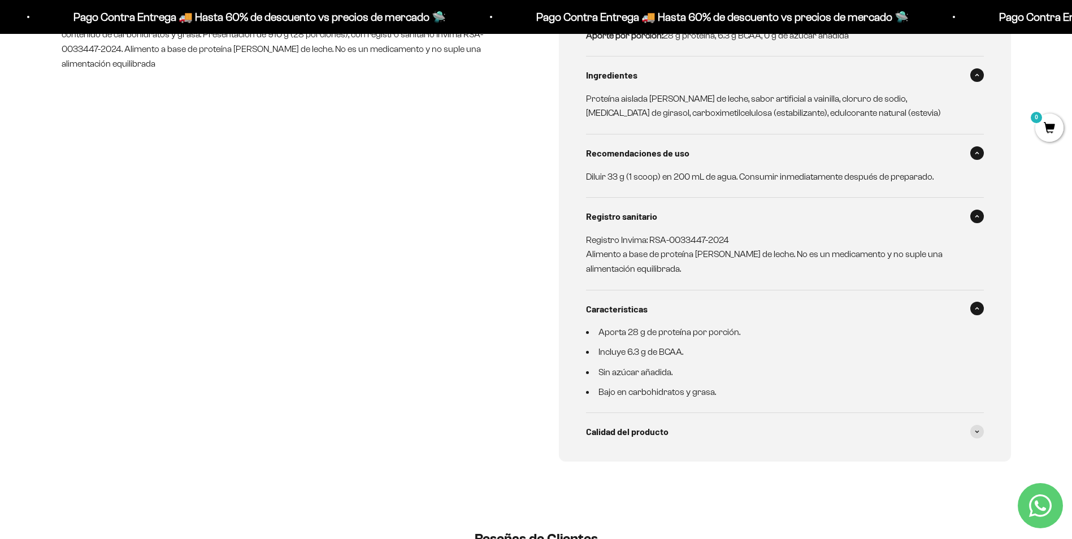
scroll to position [678, 0]
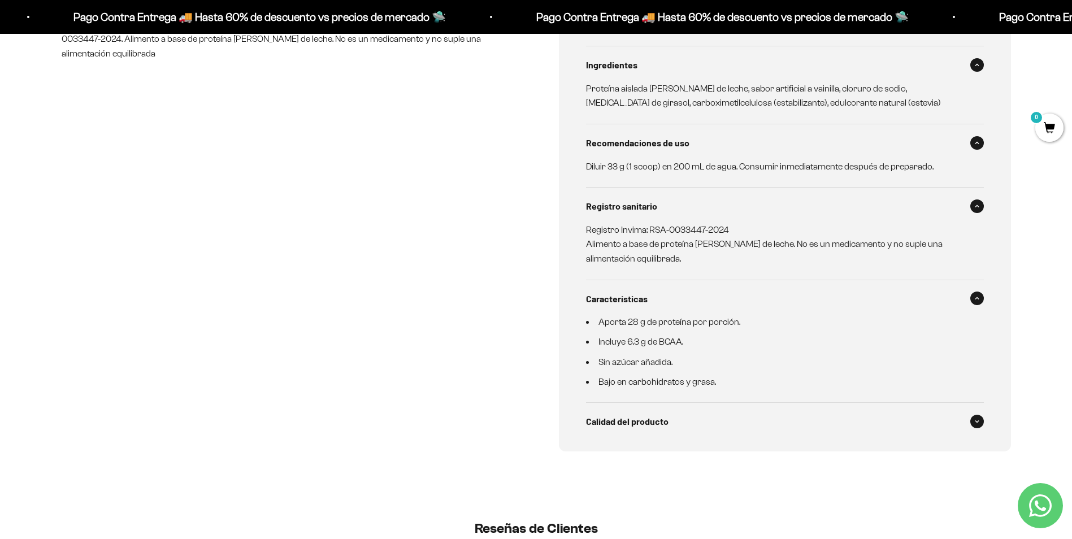
click at [628, 429] on div "Calidad del producto" at bounding box center [785, 421] width 398 height 37
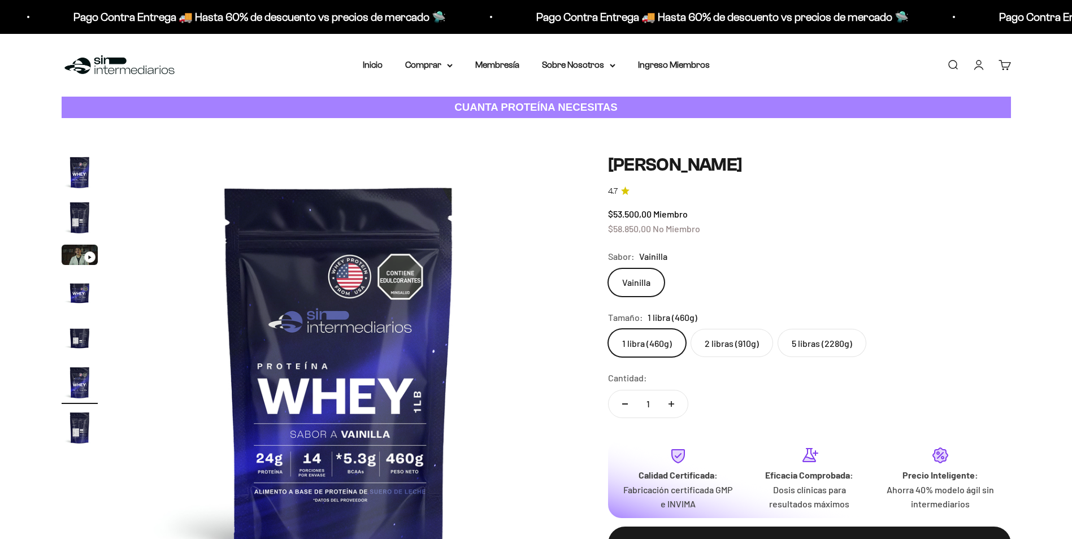
click at [91, 210] on img "Ir al artículo 2" at bounding box center [80, 217] width 36 height 36
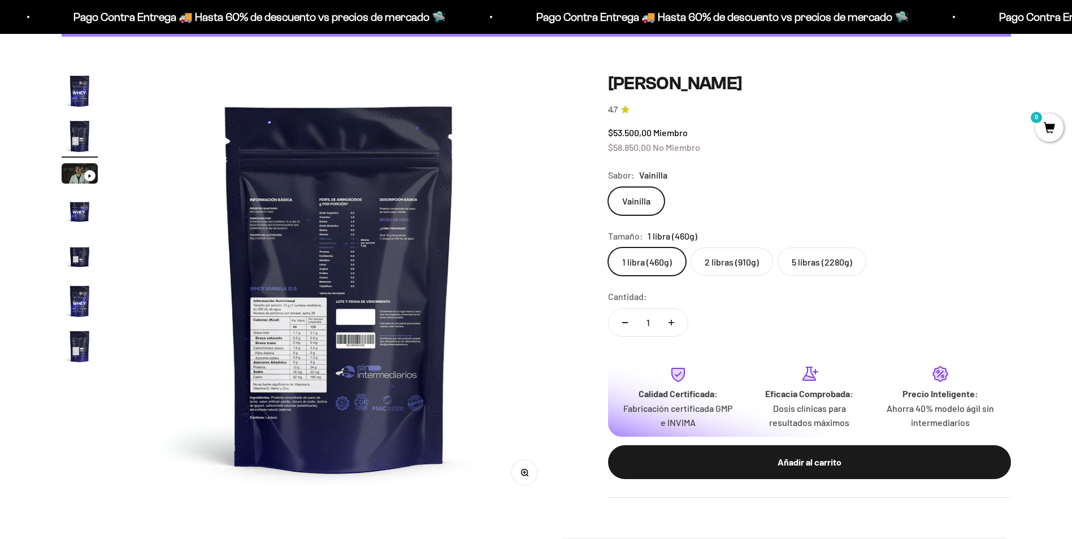
scroll to position [113, 0]
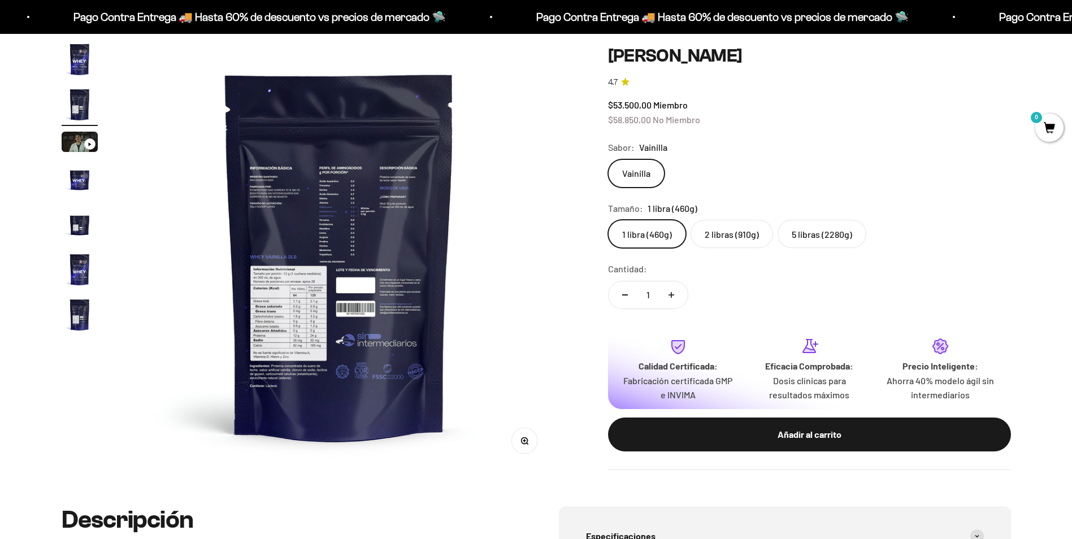
click at [518, 442] on button "Zoom" at bounding box center [523, 440] width 25 height 25
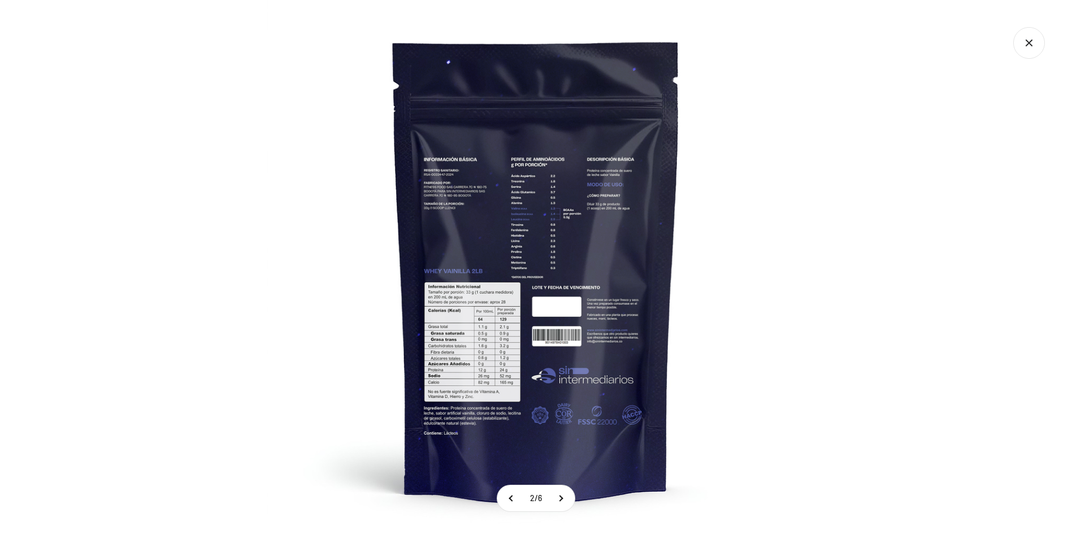
click at [485, 340] on img at bounding box center [536, 269] width 539 height 539
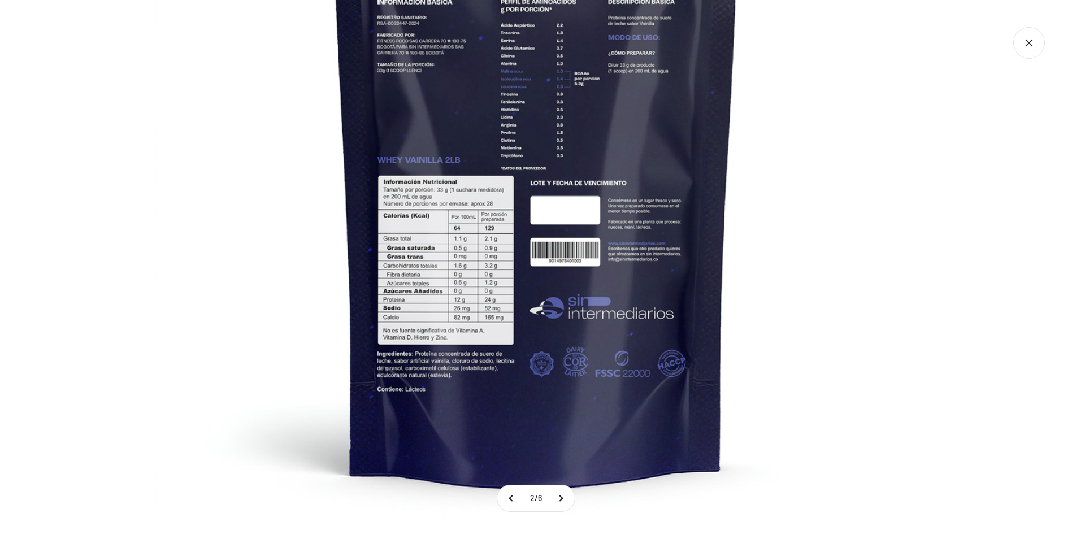
click at [844, 71] on img at bounding box center [536, 157] width 763 height 763
